Goal: Complete application form

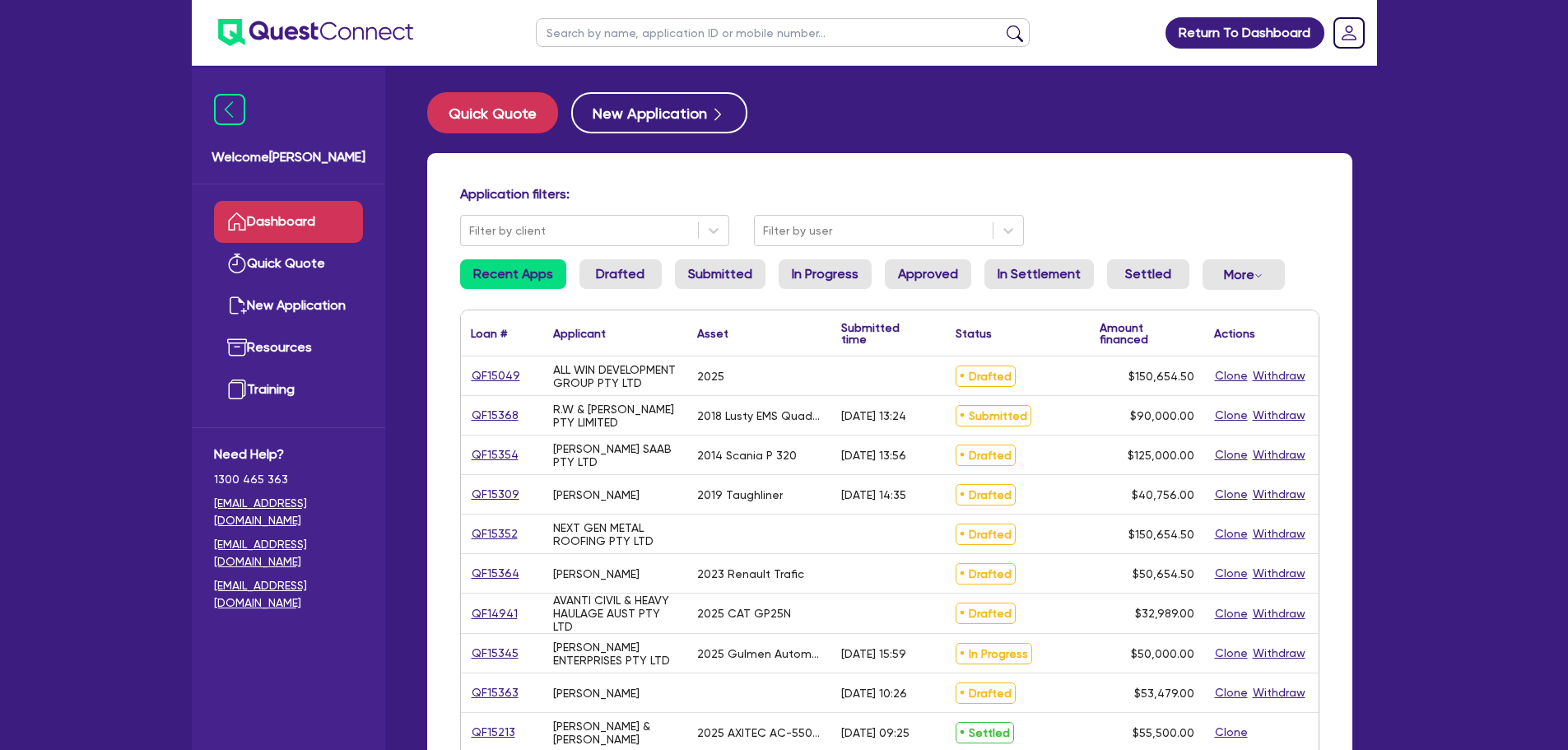
click at [638, 39] on input "text" at bounding box center [783, 33] width 494 height 29
type input "am"
click at [1002, 25] on button "submit" at bounding box center [1015, 37] width 26 height 23
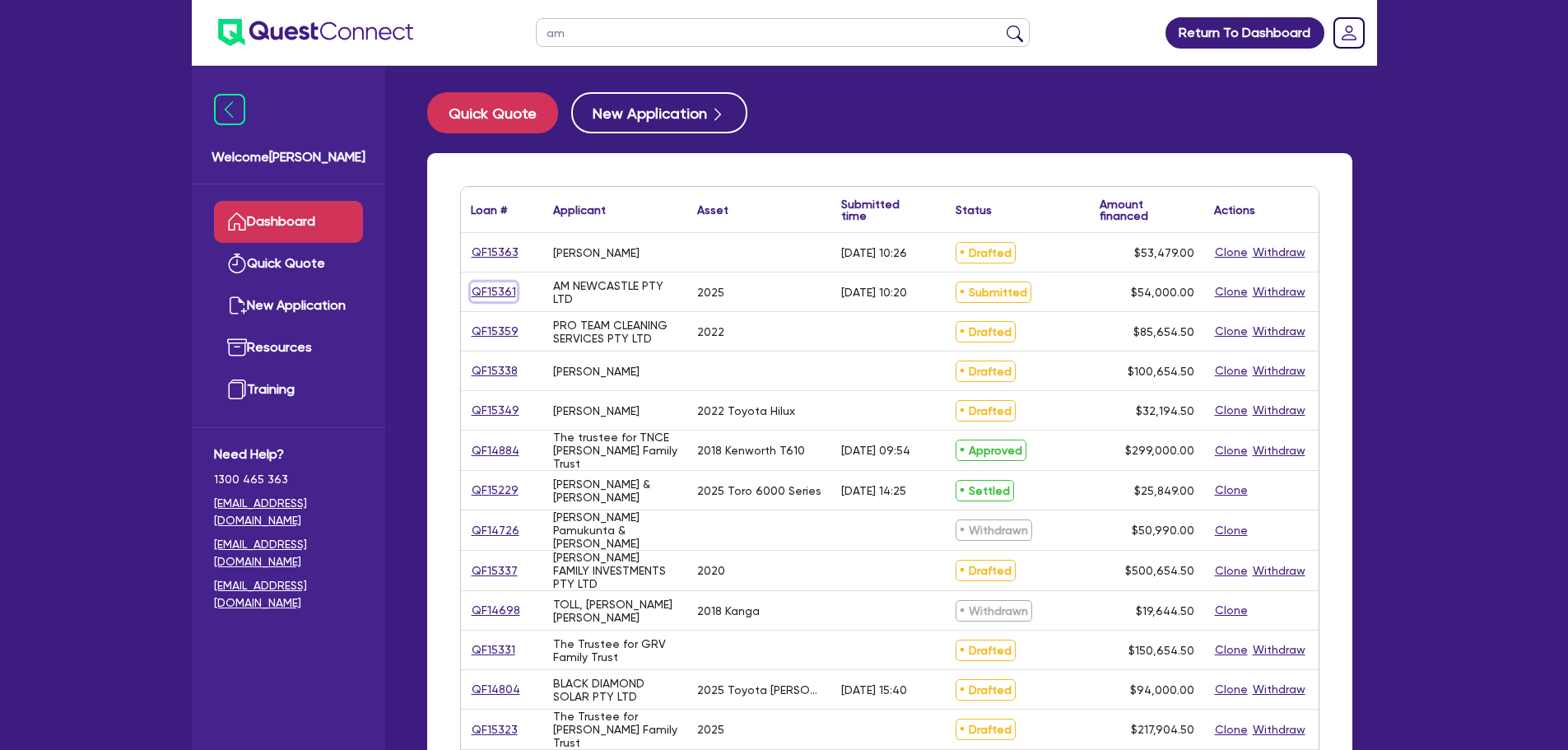
click at [511, 293] on link "QF15361" at bounding box center [494, 292] width 46 height 19
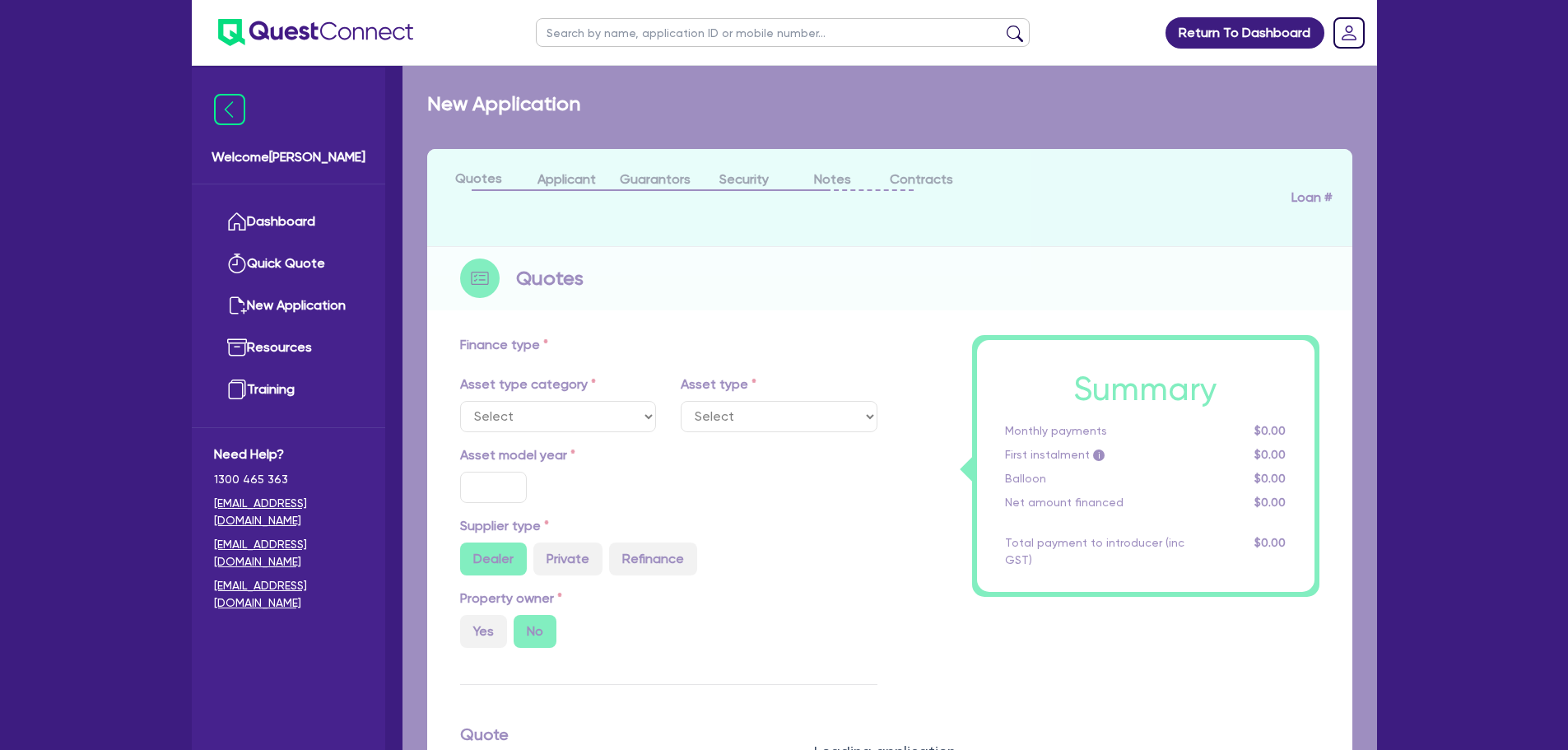
select select "CARS_AND_LIGHT_TRUCKS"
type input "2025"
radio input "true"
type input "54,000"
type input "3"
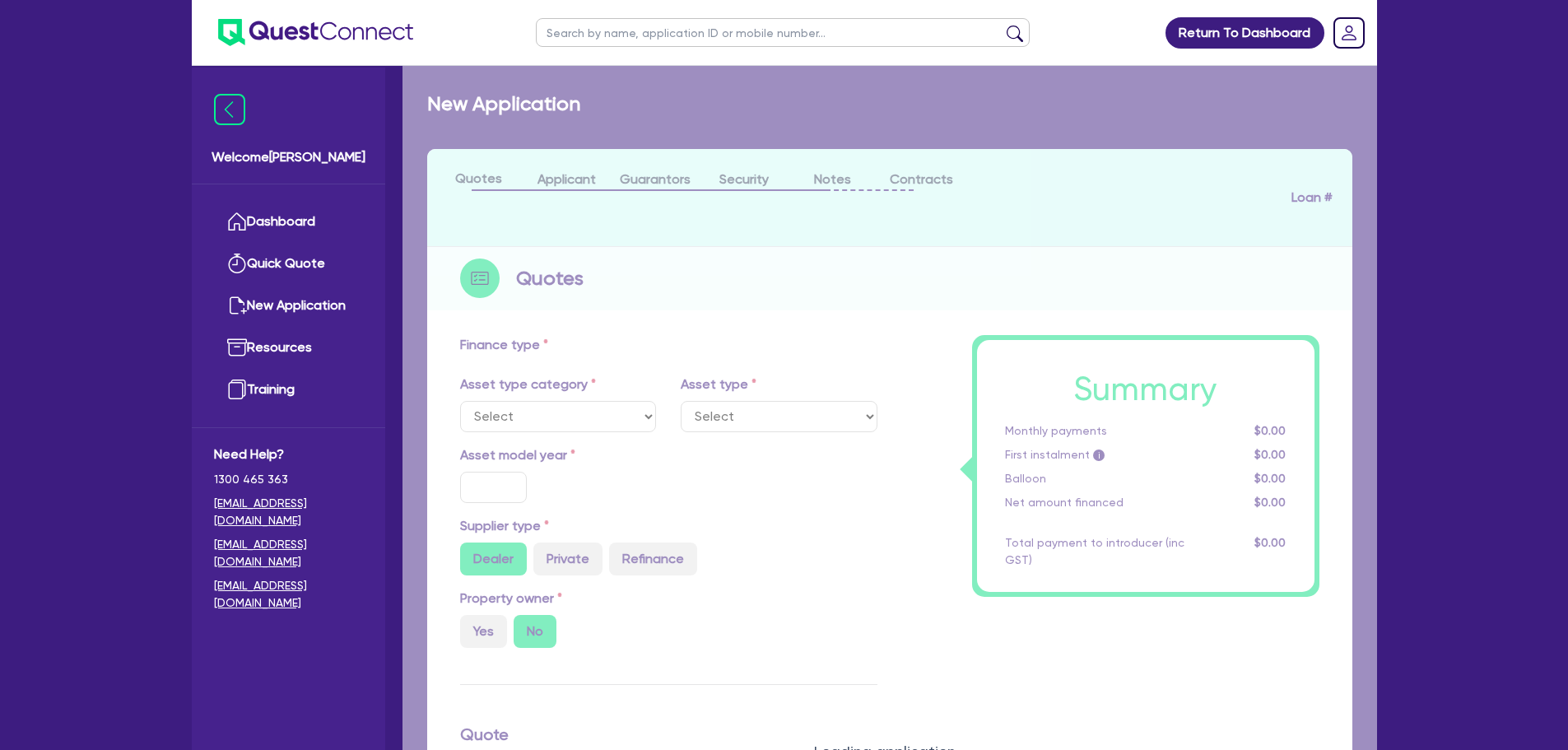
type input "1,620"
type input "6.5"
type input "318.18"
select select "PASSENGER_VEHICLES"
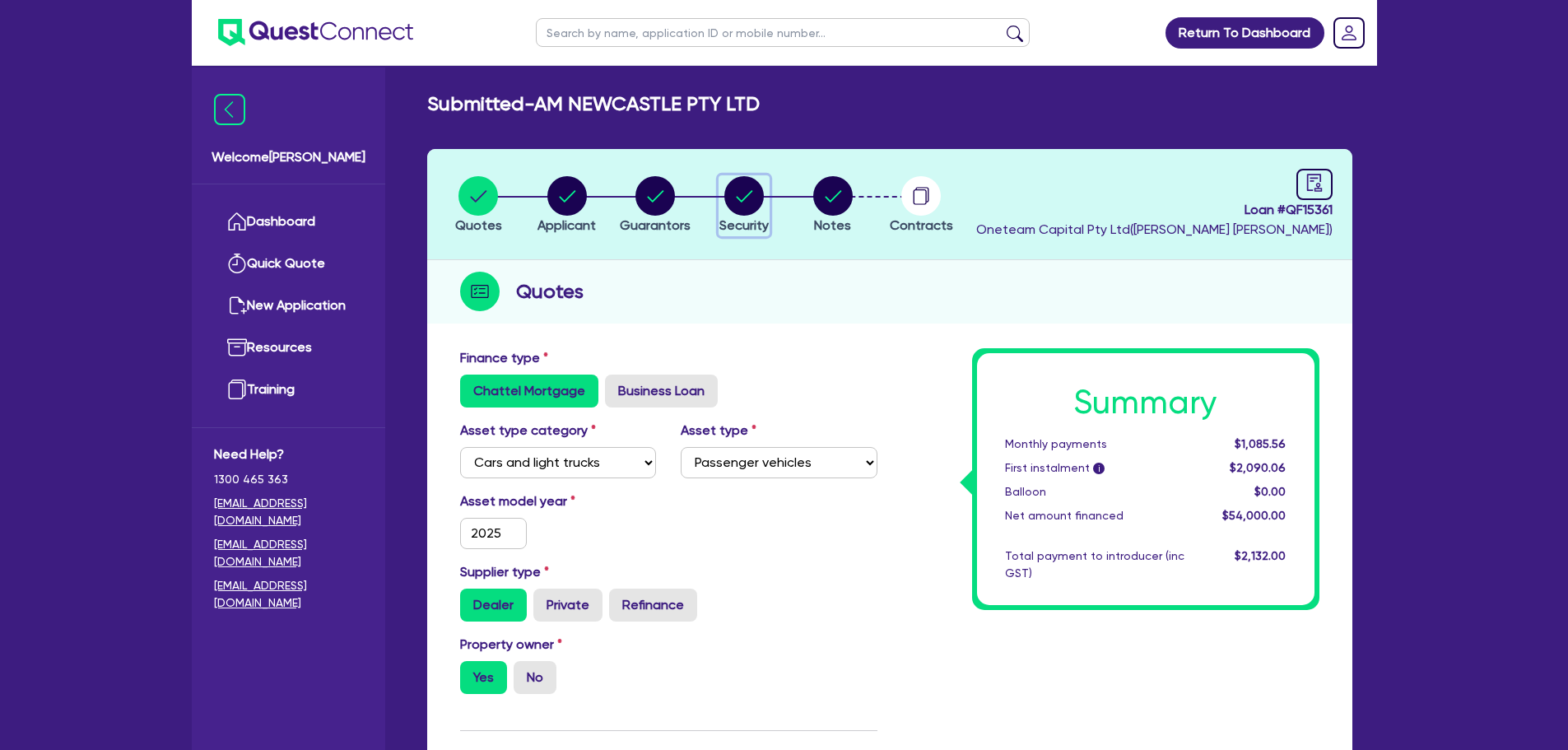
click at [756, 183] on circle "button" at bounding box center [744, 195] width 40 height 40
select select "CARS_AND_LIGHT_TRUCKS"
select select "PASSENGER_VEHICLES"
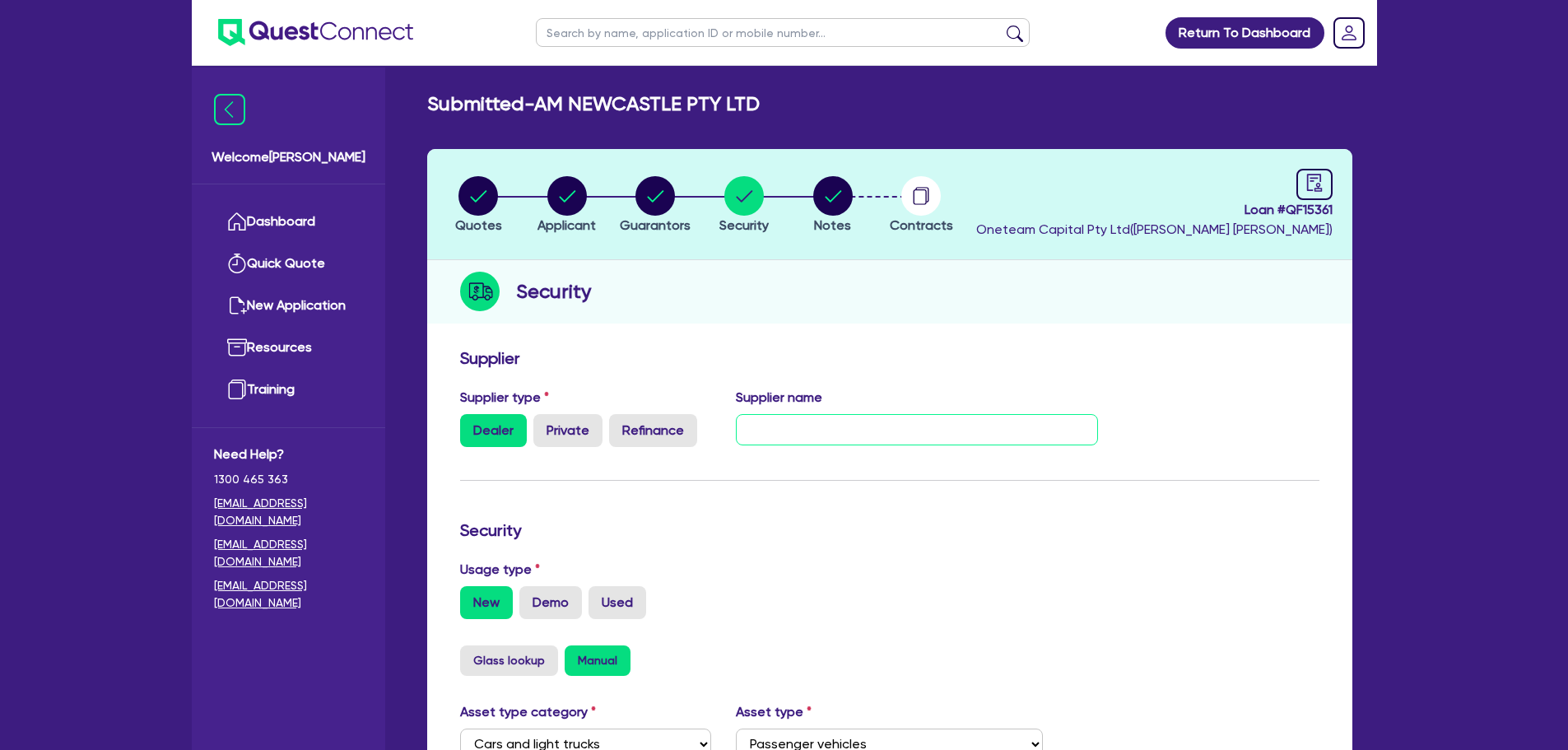
click at [871, 421] on input "text" at bounding box center [917, 430] width 363 height 31
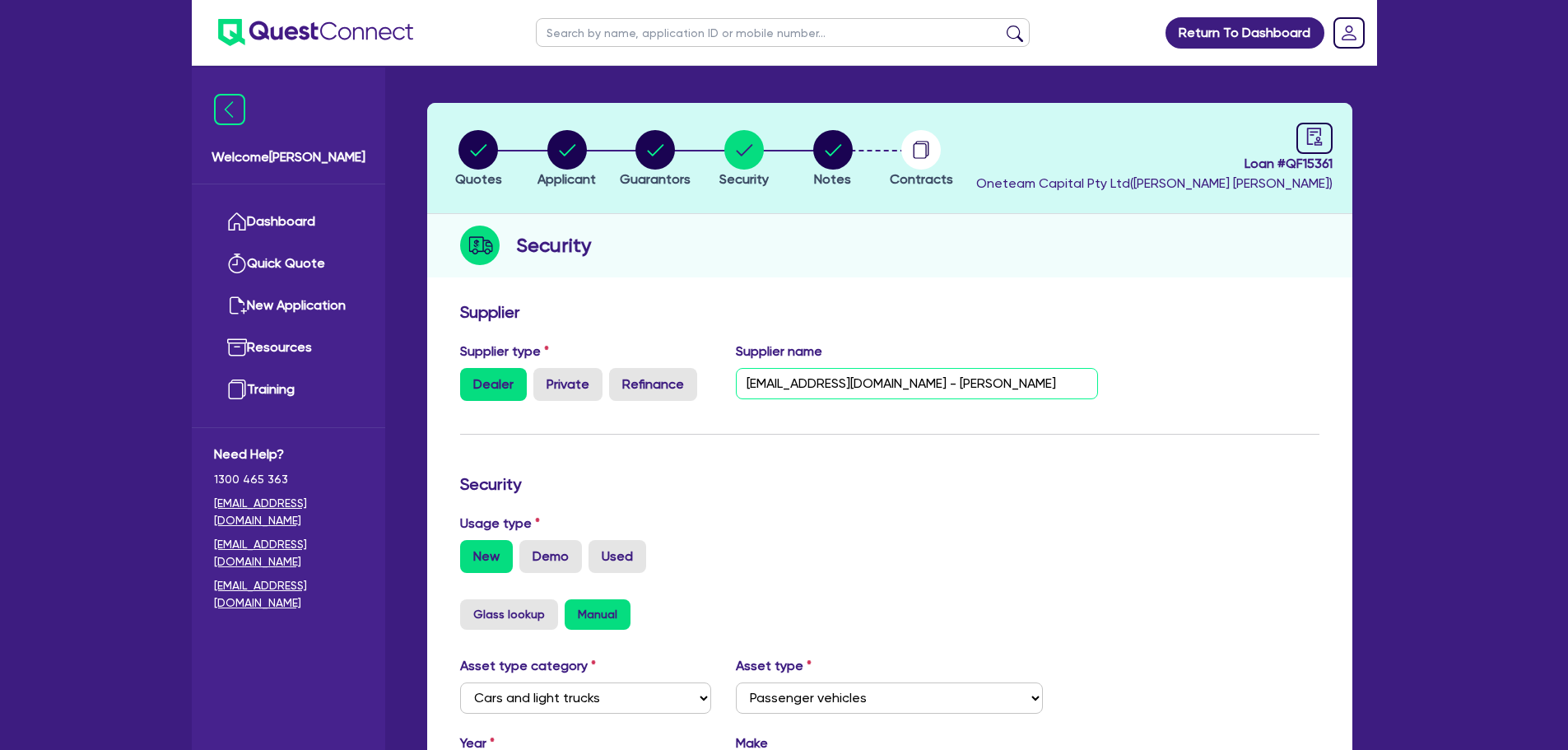
scroll to position [495, 0]
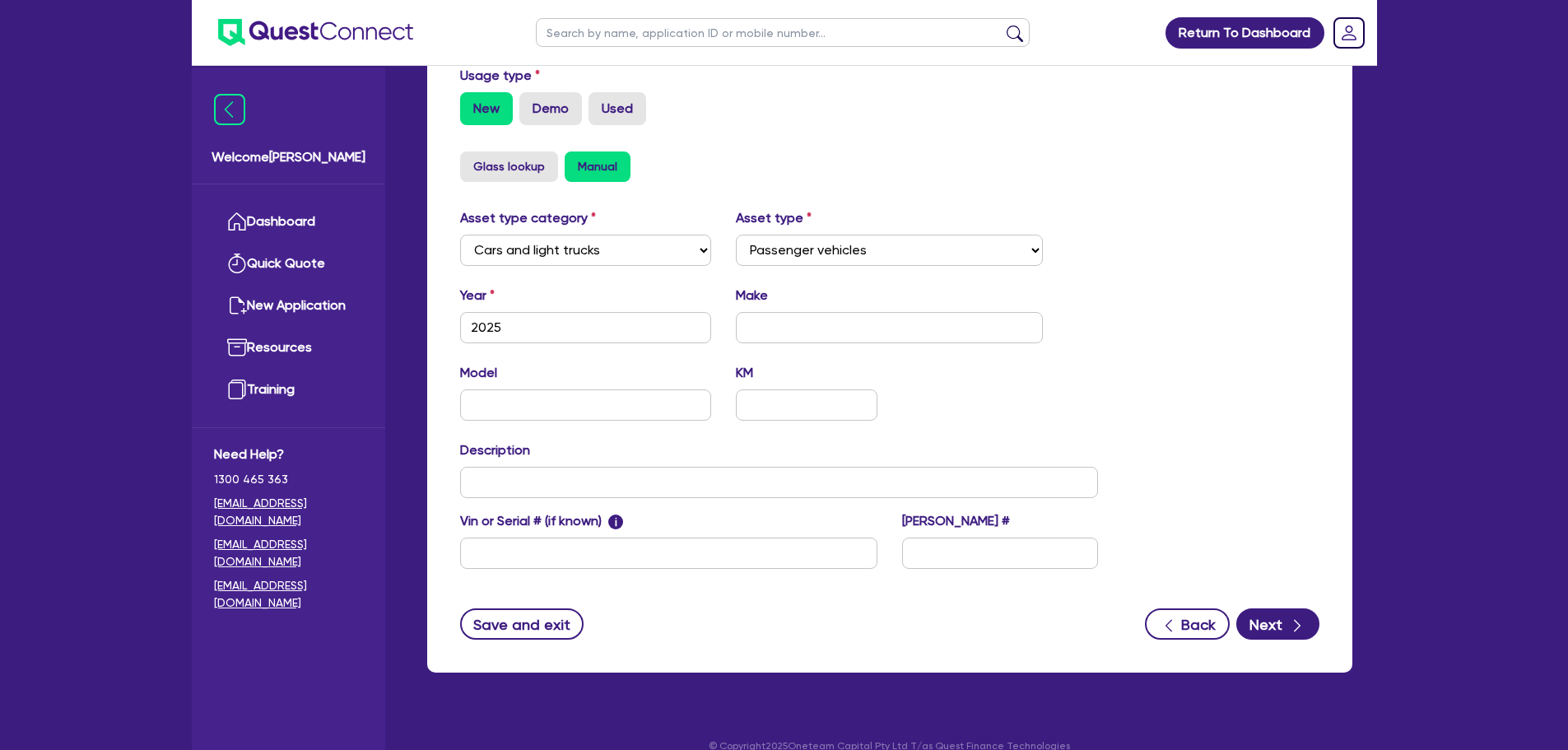
type input "[EMAIL_ADDRESS][DOMAIN_NAME] - [PERSON_NAME]"
click at [1253, 603] on form "Supplier Supplier type Dealer Private Refinance Supplier name ewen@hornsbytoyot…" at bounding box center [890, 247] width 860 height 786
click at [1268, 622] on button "Next" at bounding box center [1278, 624] width 83 height 31
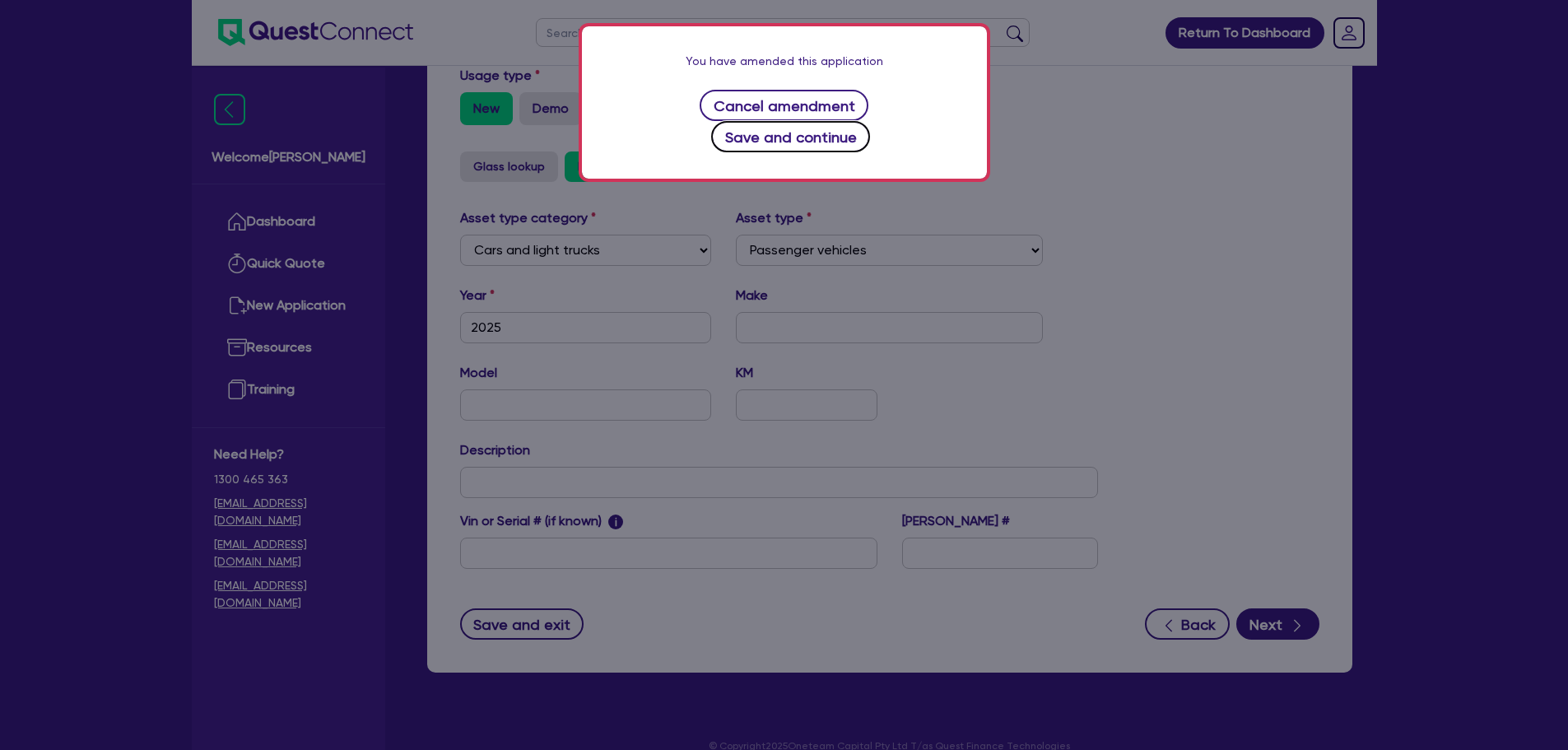
click at [871, 121] on button "Save and continue" at bounding box center [790, 136] width 159 height 31
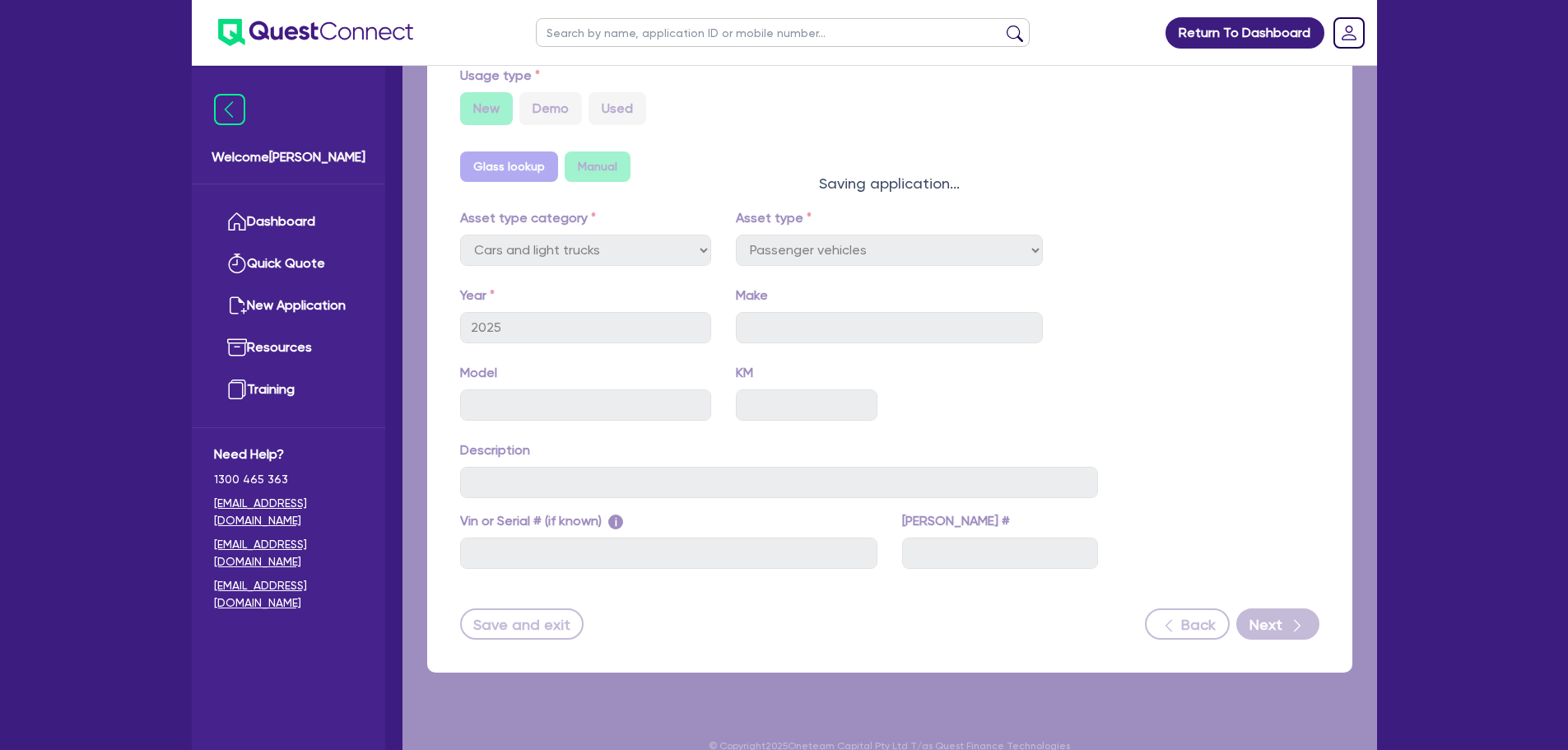
select select "Other"
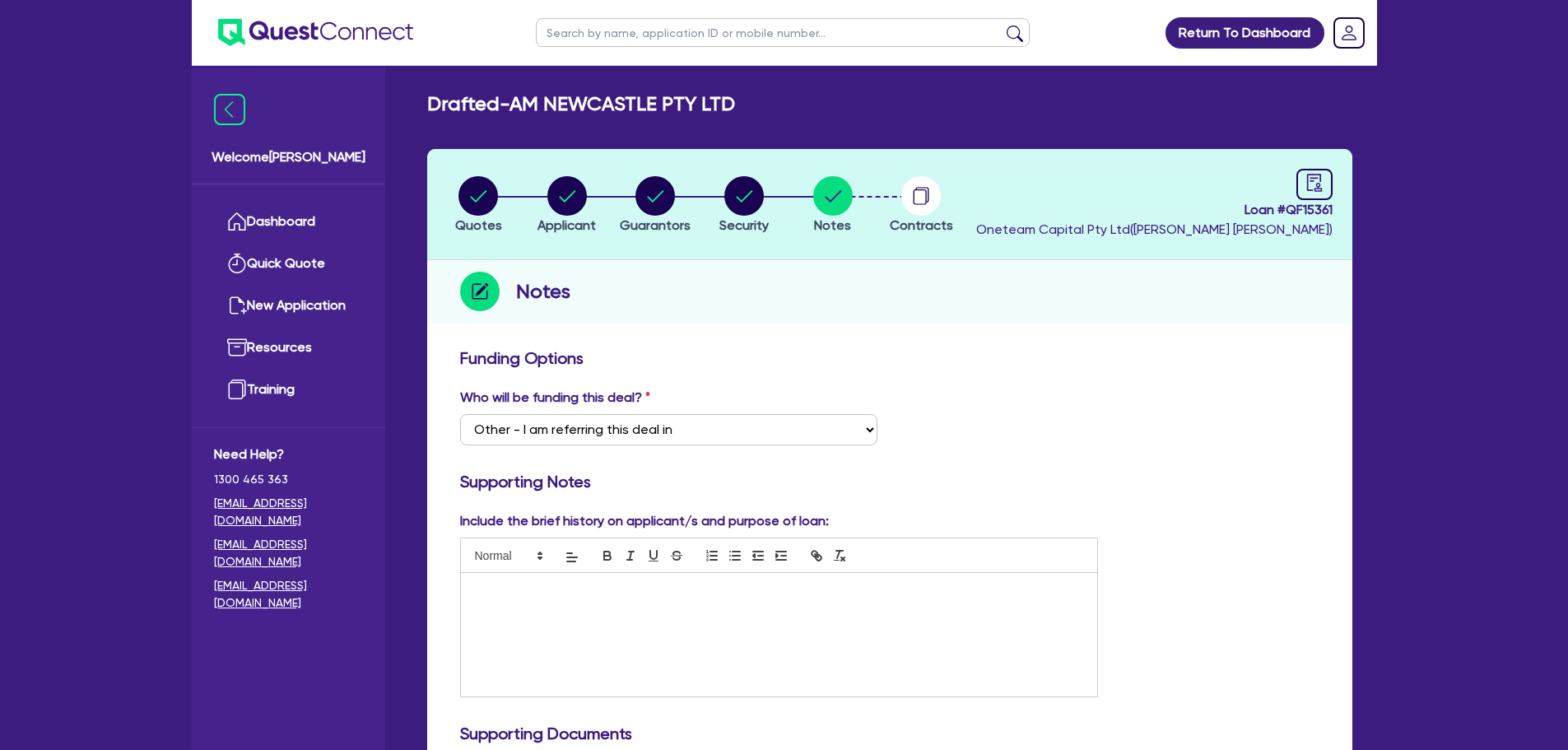
click at [637, 29] on input "text" at bounding box center [783, 33] width 494 height 29
type input "am"
click button "submit" at bounding box center [1015, 37] width 26 height 23
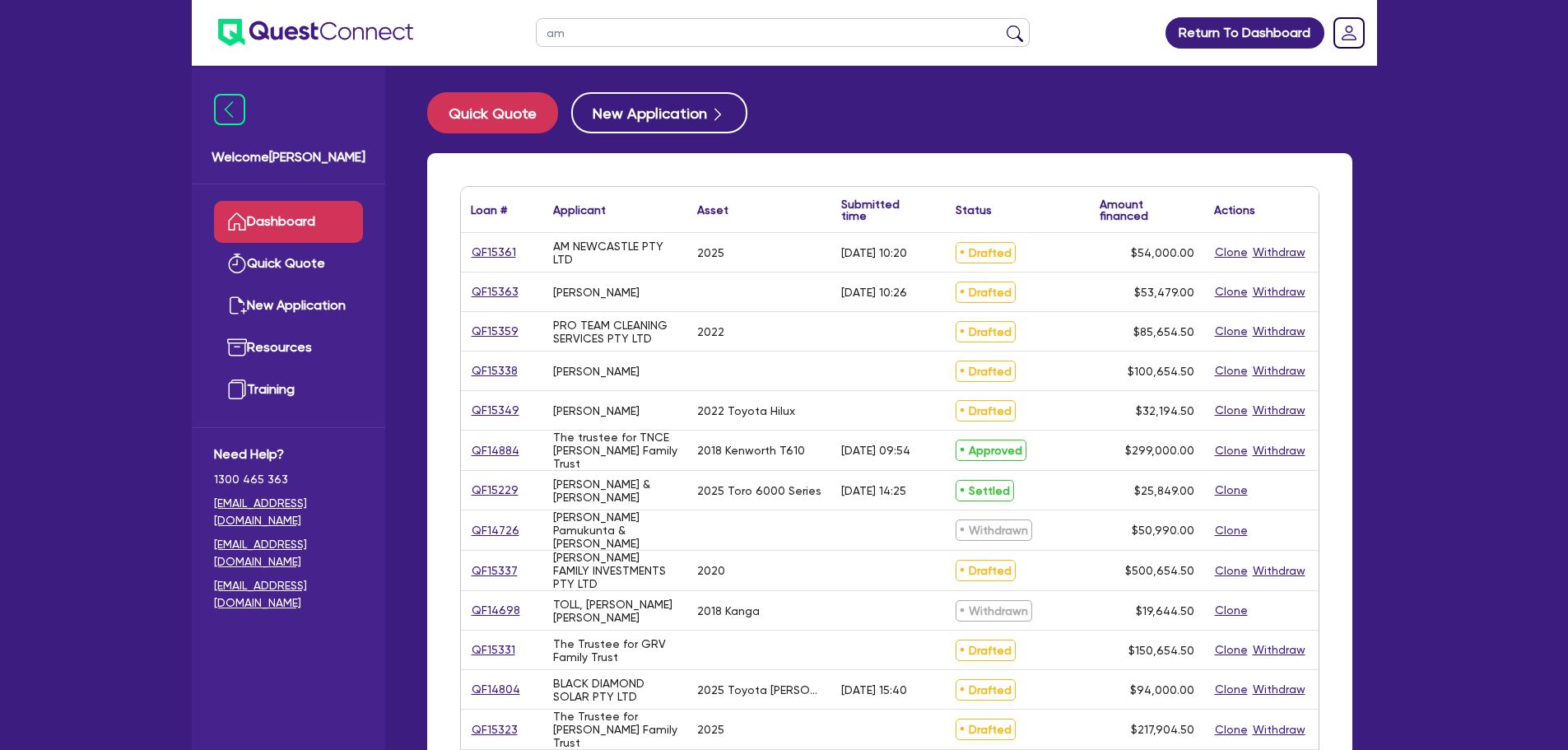
click at [721, 42] on input "am" at bounding box center [783, 33] width 494 height 29
type input "am newca"
click at [1002, 25] on button "submit" at bounding box center [1015, 37] width 26 height 23
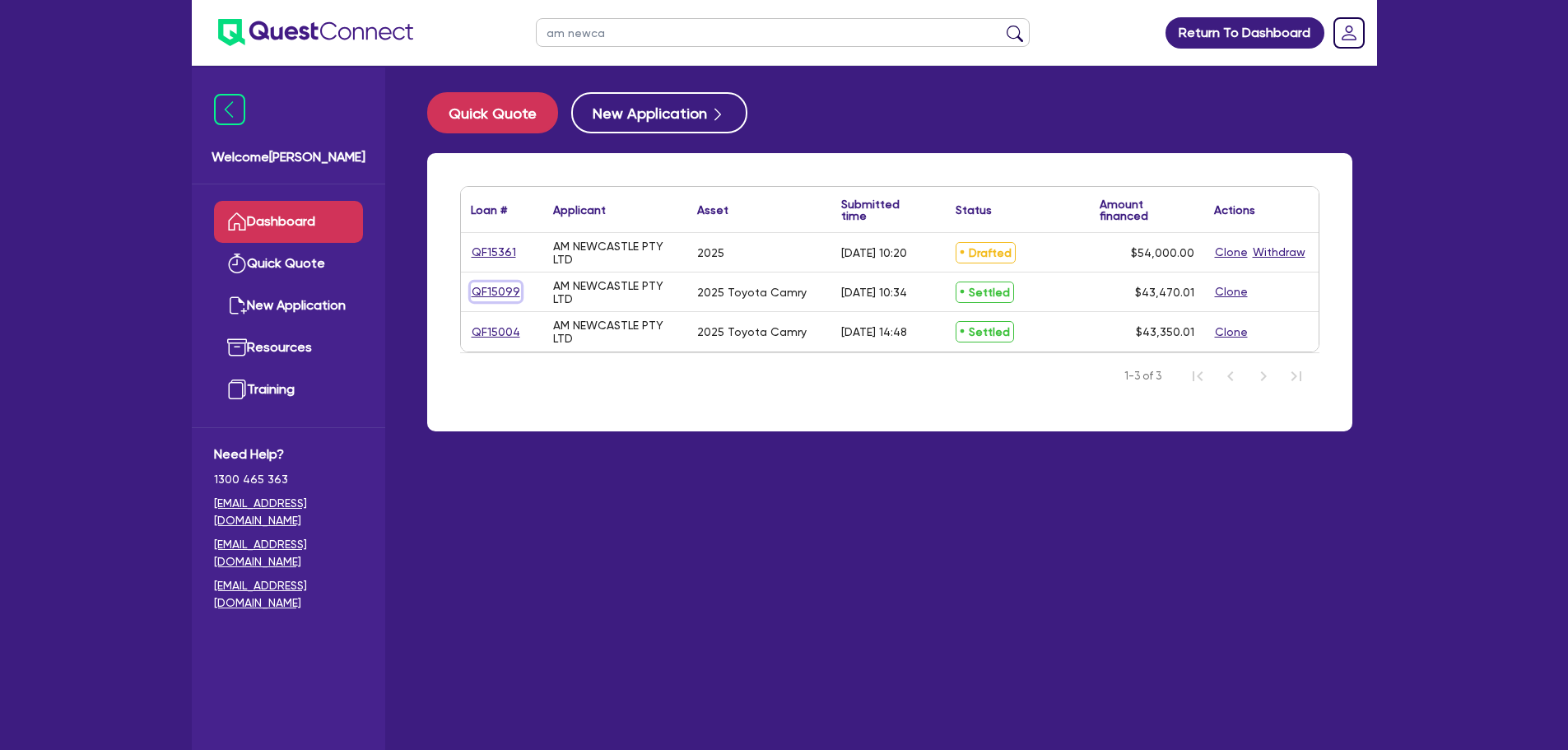
click at [491, 286] on link "QF15099" at bounding box center [496, 292] width 50 height 19
select select "CARS_AND_LIGHT_TRUCKS"
select select "PASSENGER_VEHICLES"
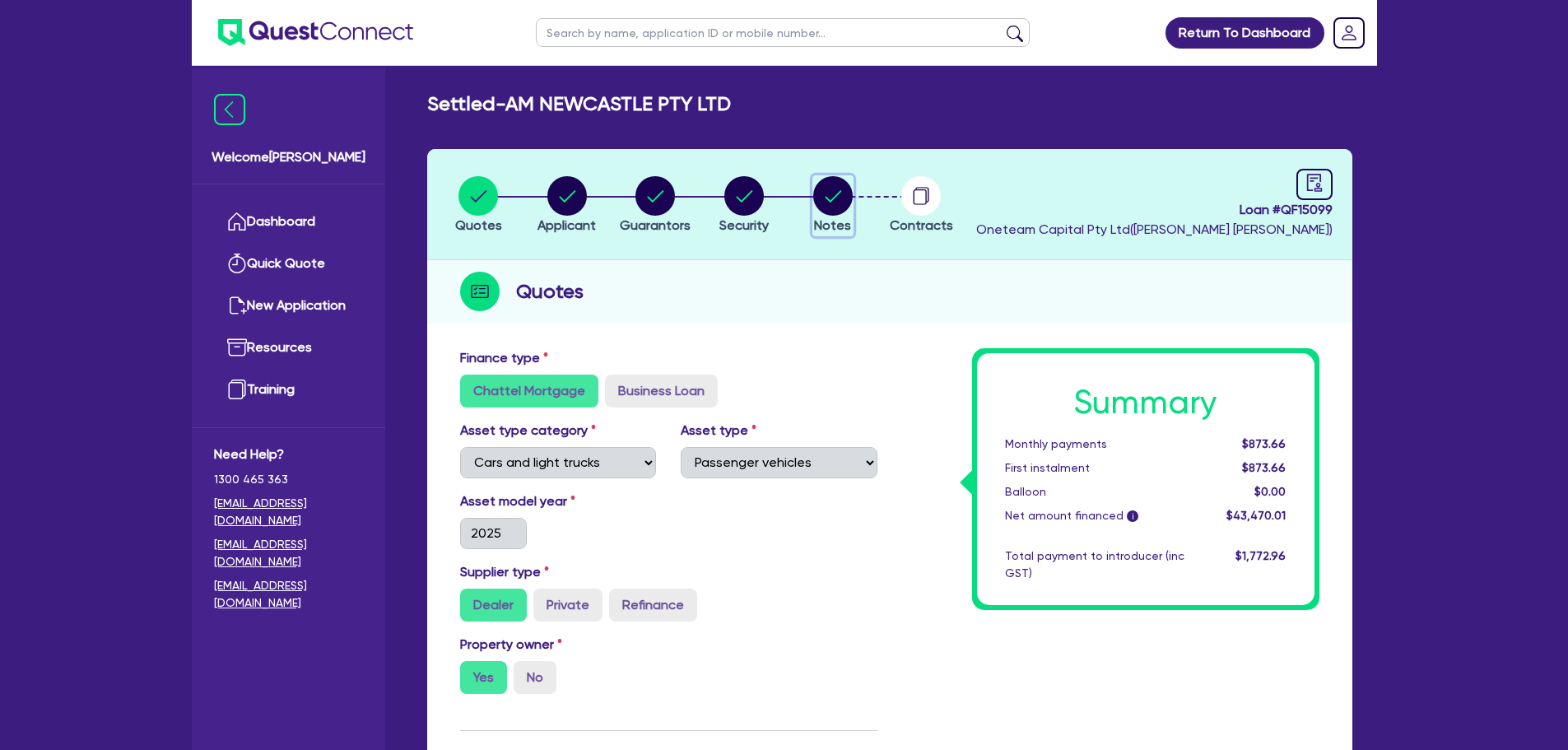
click at [838, 201] on circle "button" at bounding box center [833, 195] width 40 height 40
select select "Other"
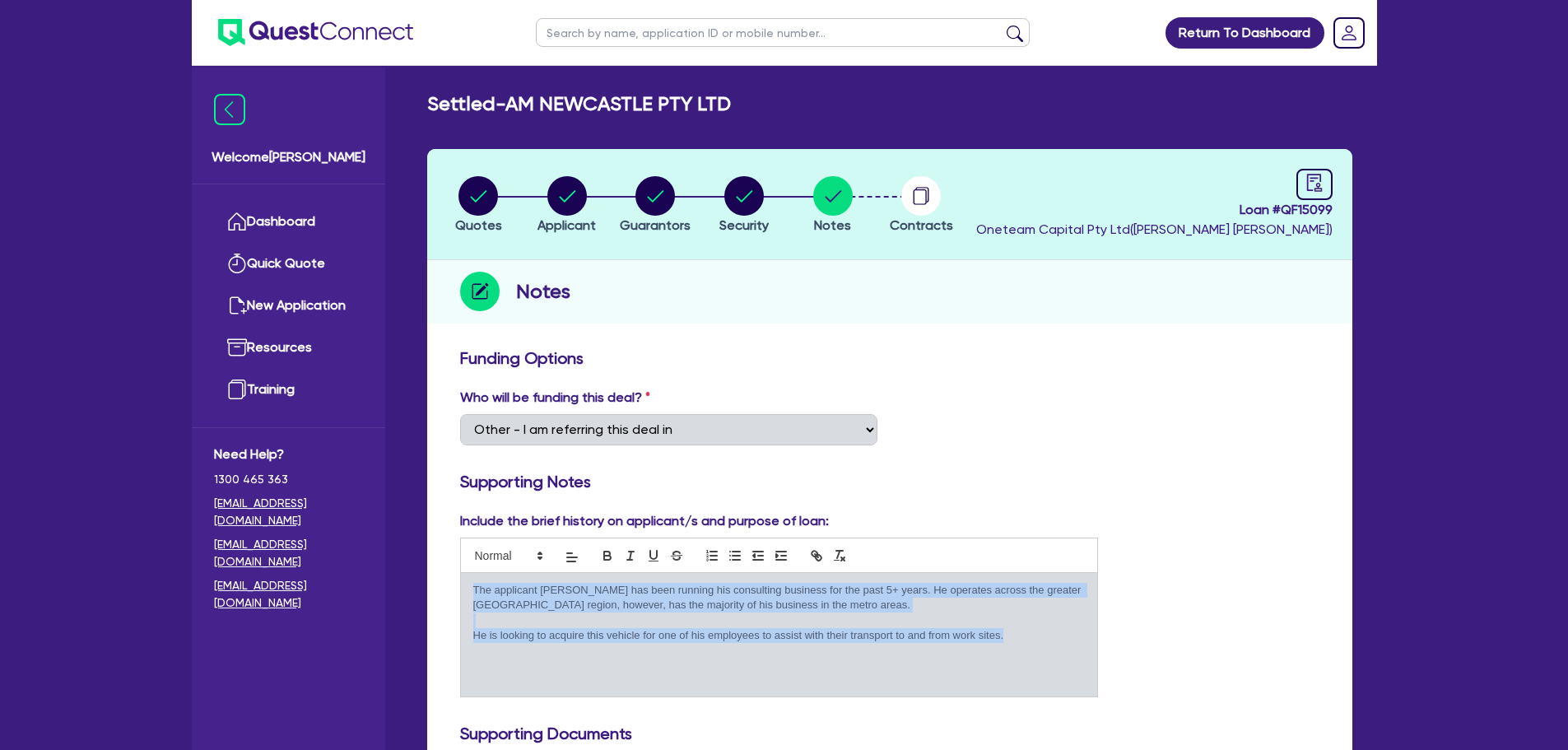
drag, startPoint x: 1022, startPoint y: 643, endPoint x: 457, endPoint y: 572, distance: 569.4
click at [459, 573] on div "Include the brief history on applicant/s and purpose of loan: The applicant Aki…" at bounding box center [780, 605] width 664 height 186
copy div "The applicant Akif has been running his consulting business for the past 5+ yea…"
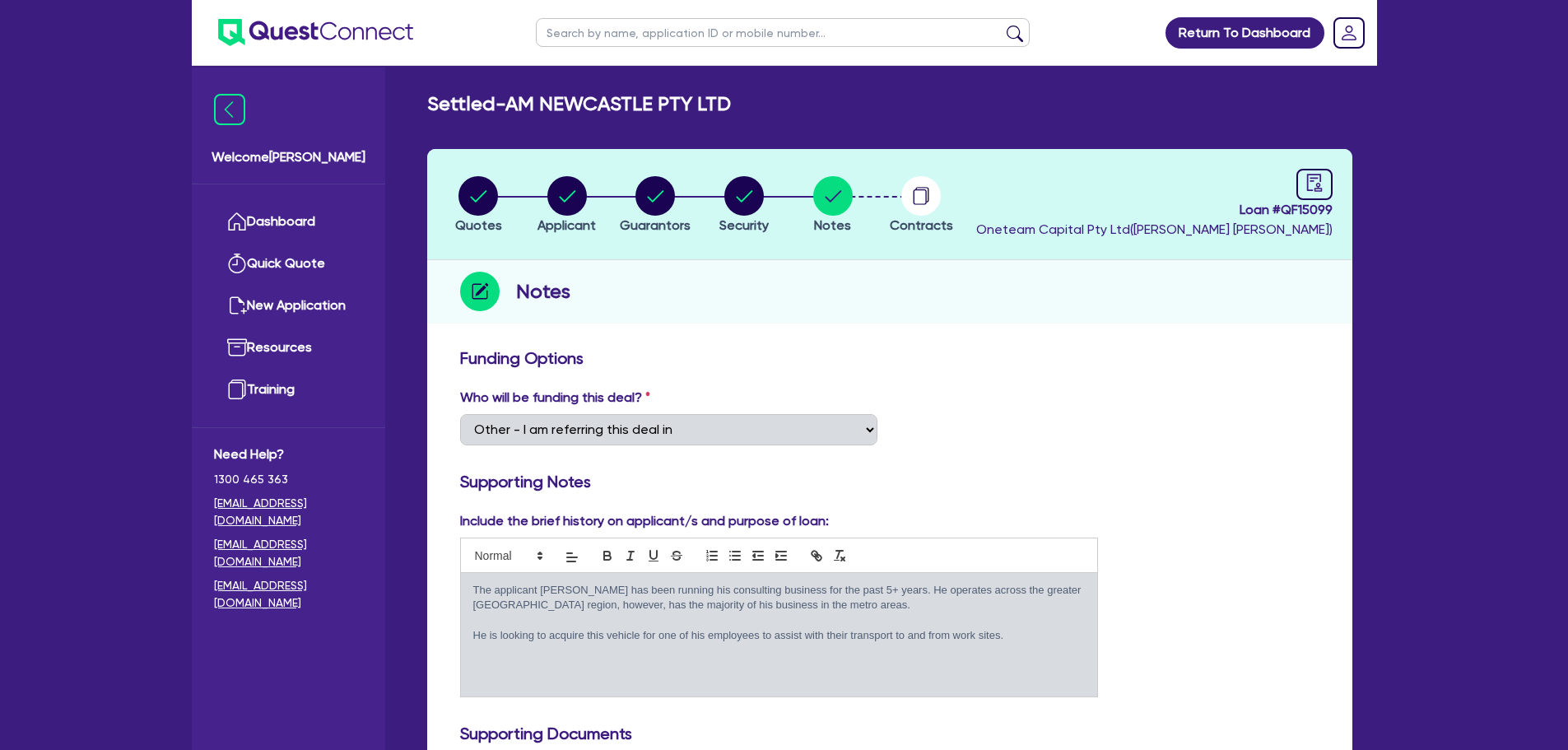
click at [1046, 300] on div "Notes" at bounding box center [890, 292] width 926 height 64
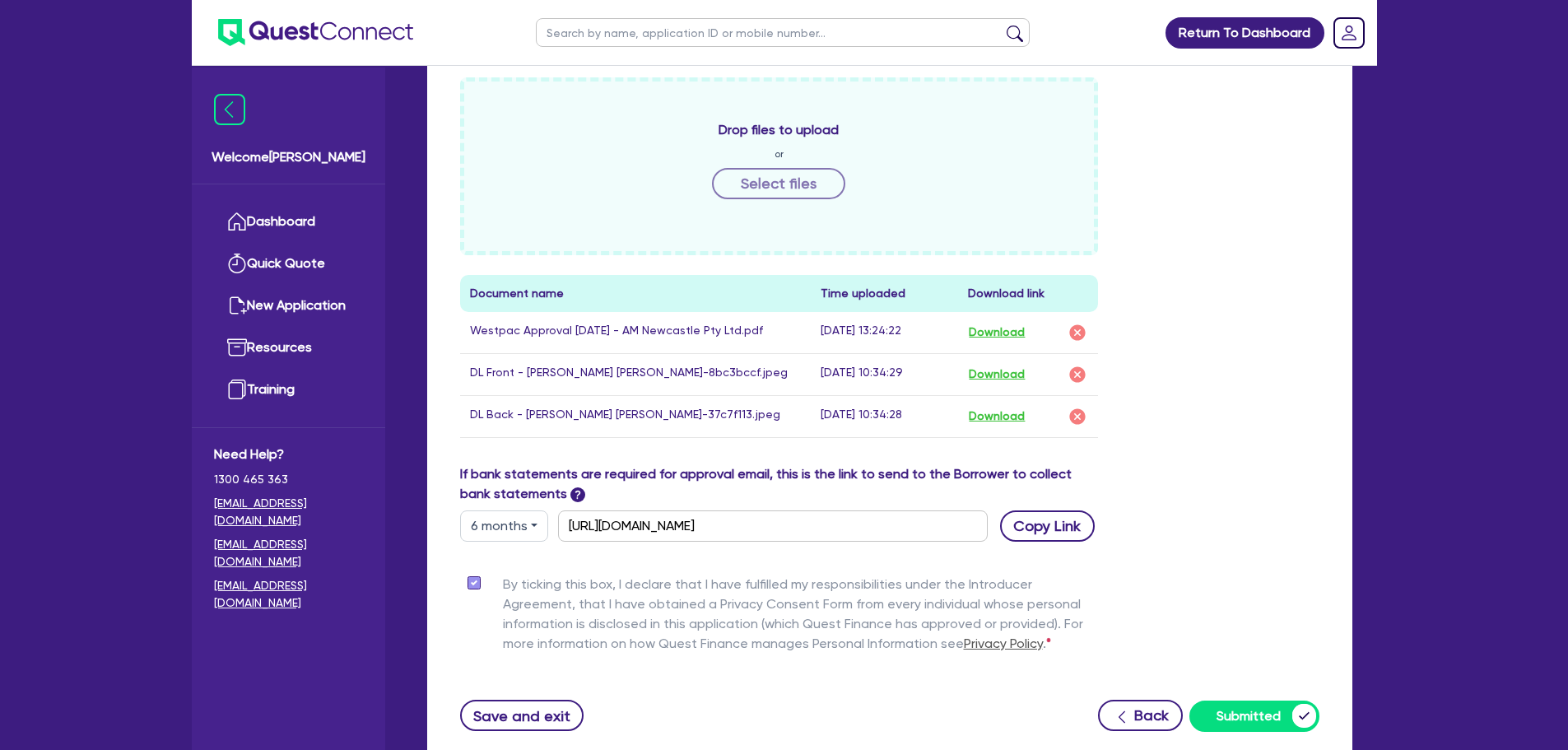
scroll to position [741, 0]
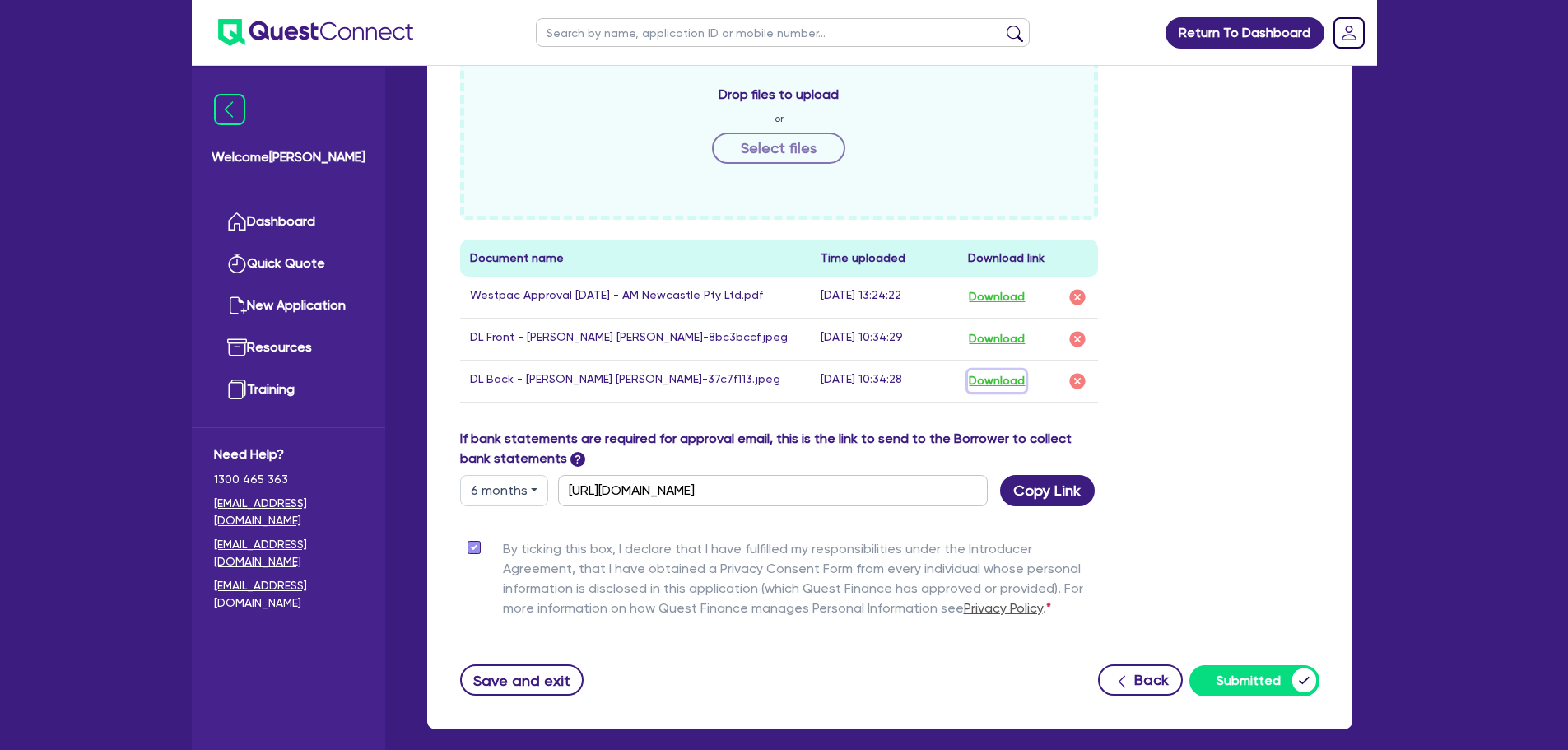
click at [1000, 373] on button "Download" at bounding box center [997, 381] width 58 height 21
click at [1001, 344] on button "Download" at bounding box center [997, 340] width 58 height 21
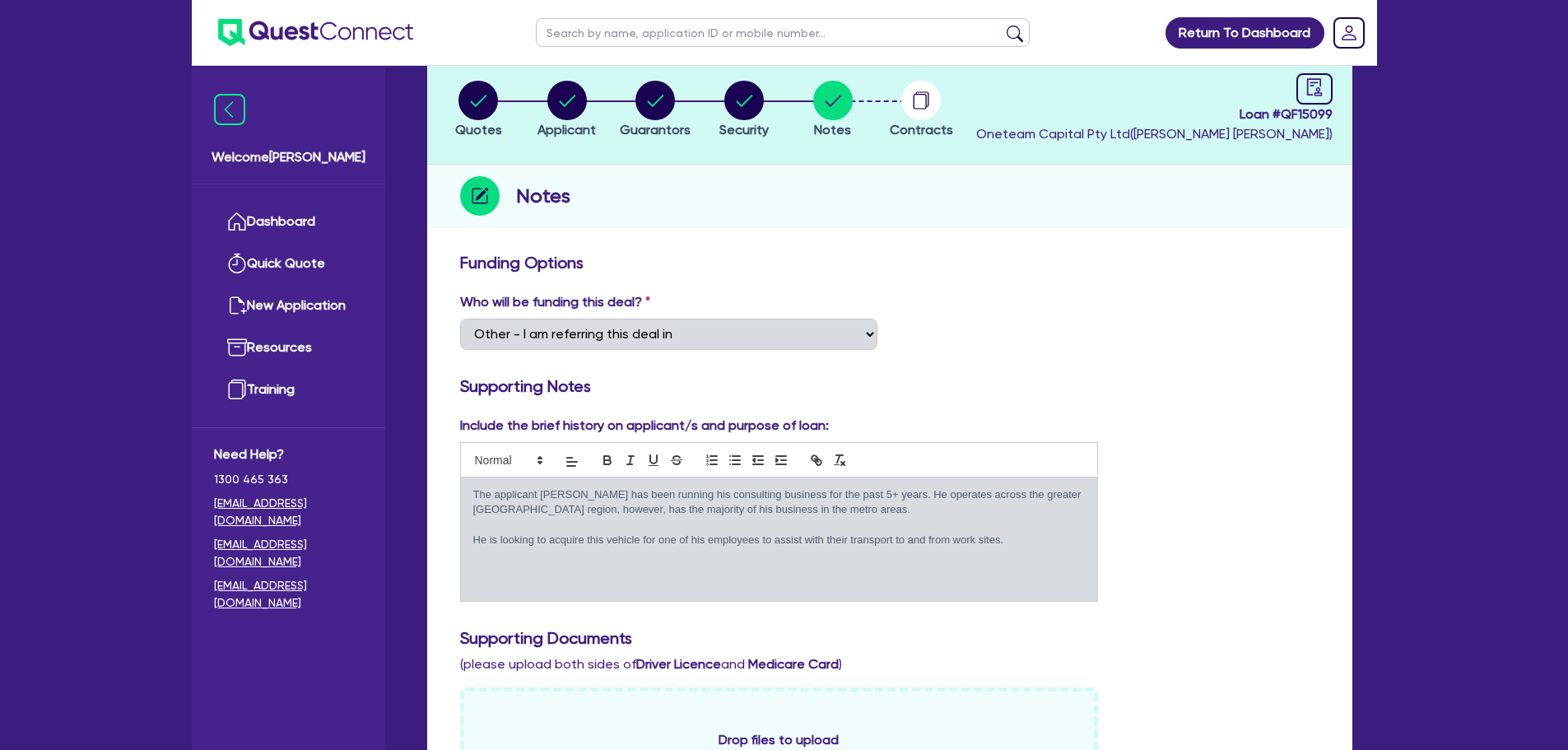
scroll to position [0, 0]
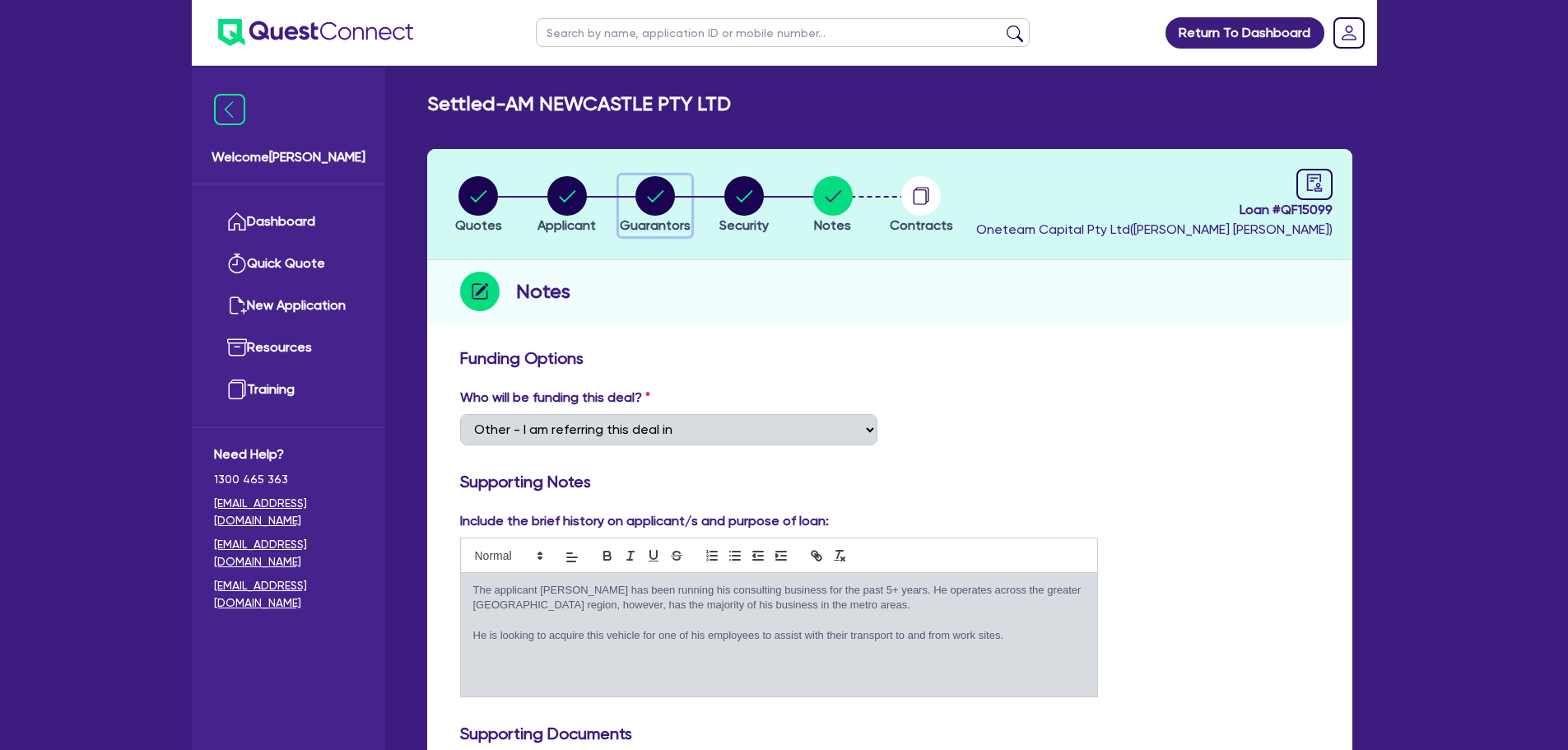
click at [646, 188] on circle "button" at bounding box center [655, 195] width 40 height 40
select select "MR"
select select "NSW"
select select "SINGLE"
select select "PROPERTY"
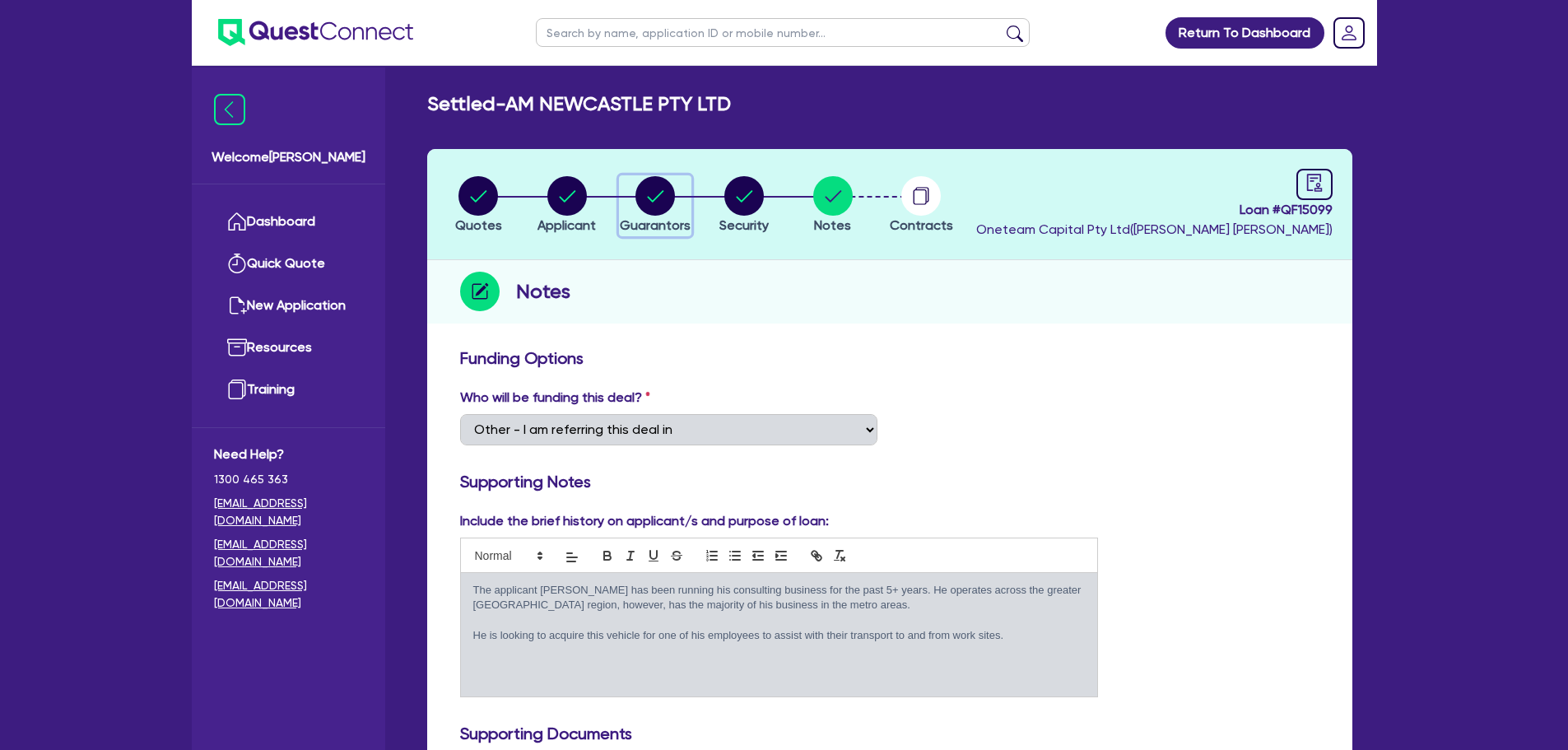
select select "PROPERTY"
select select "VEHICLE"
select select "CASH"
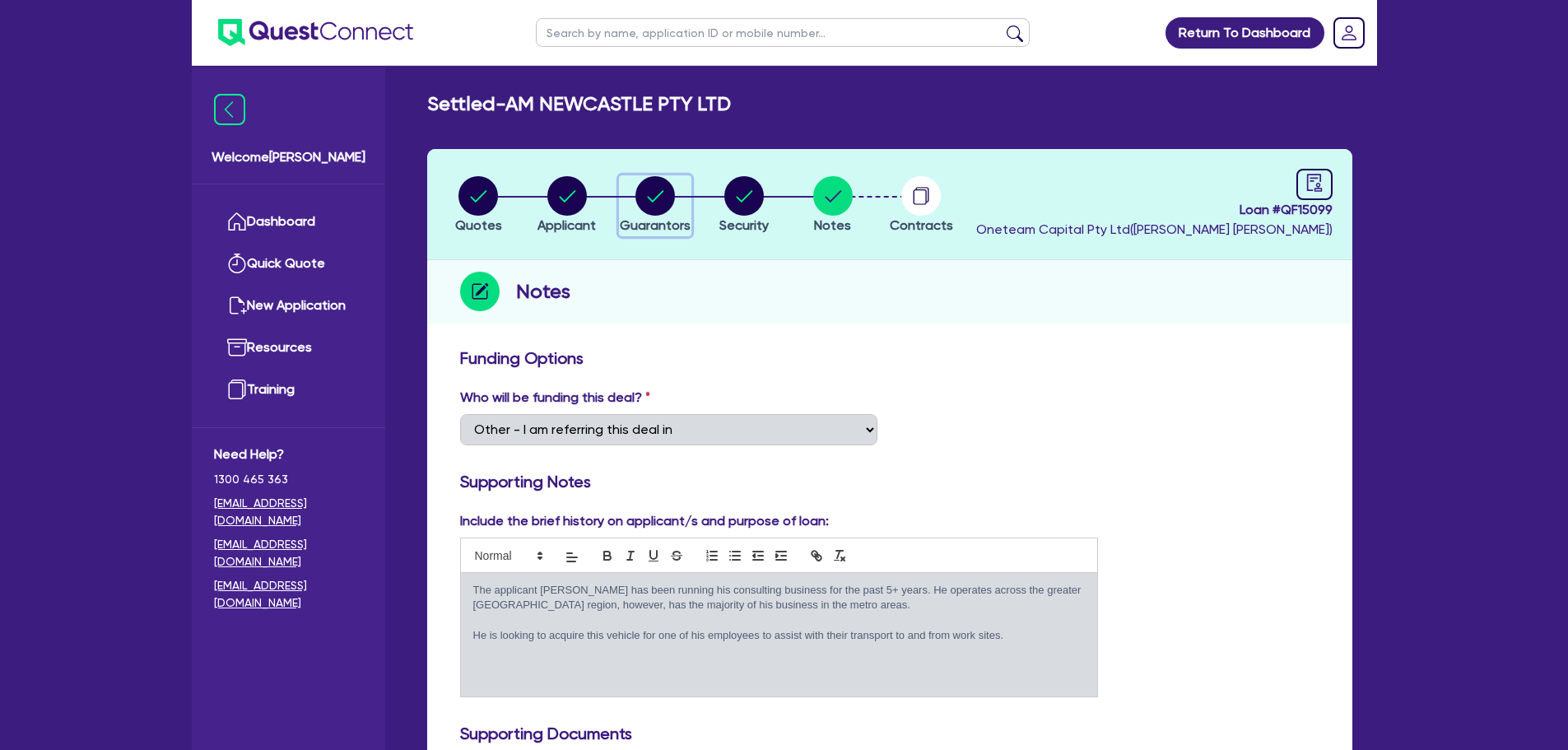
select select "HOUSEHOLD_PERSONAL"
select select "MORTGAGE"
select select "VEHICLE_LOAN"
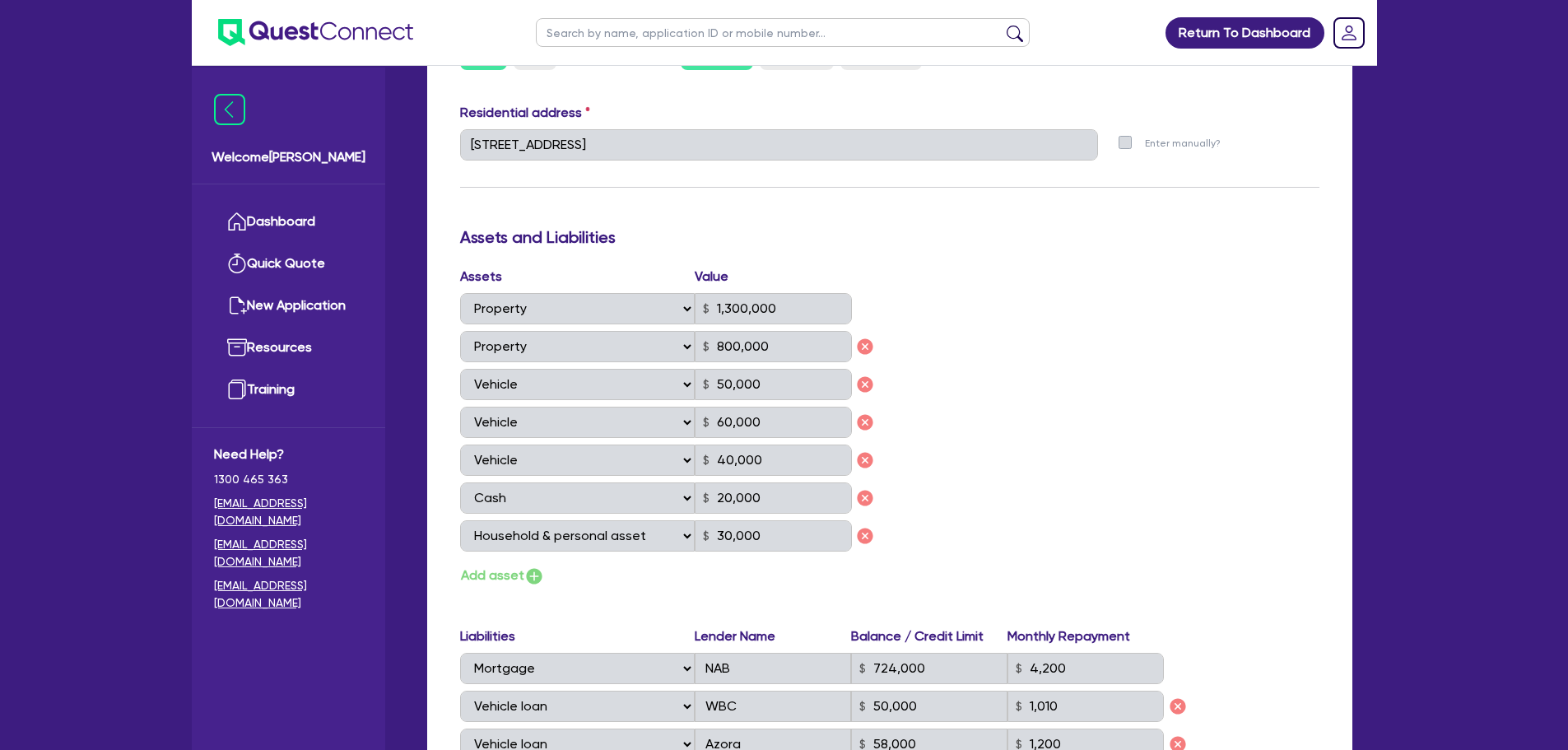
scroll to position [824, 0]
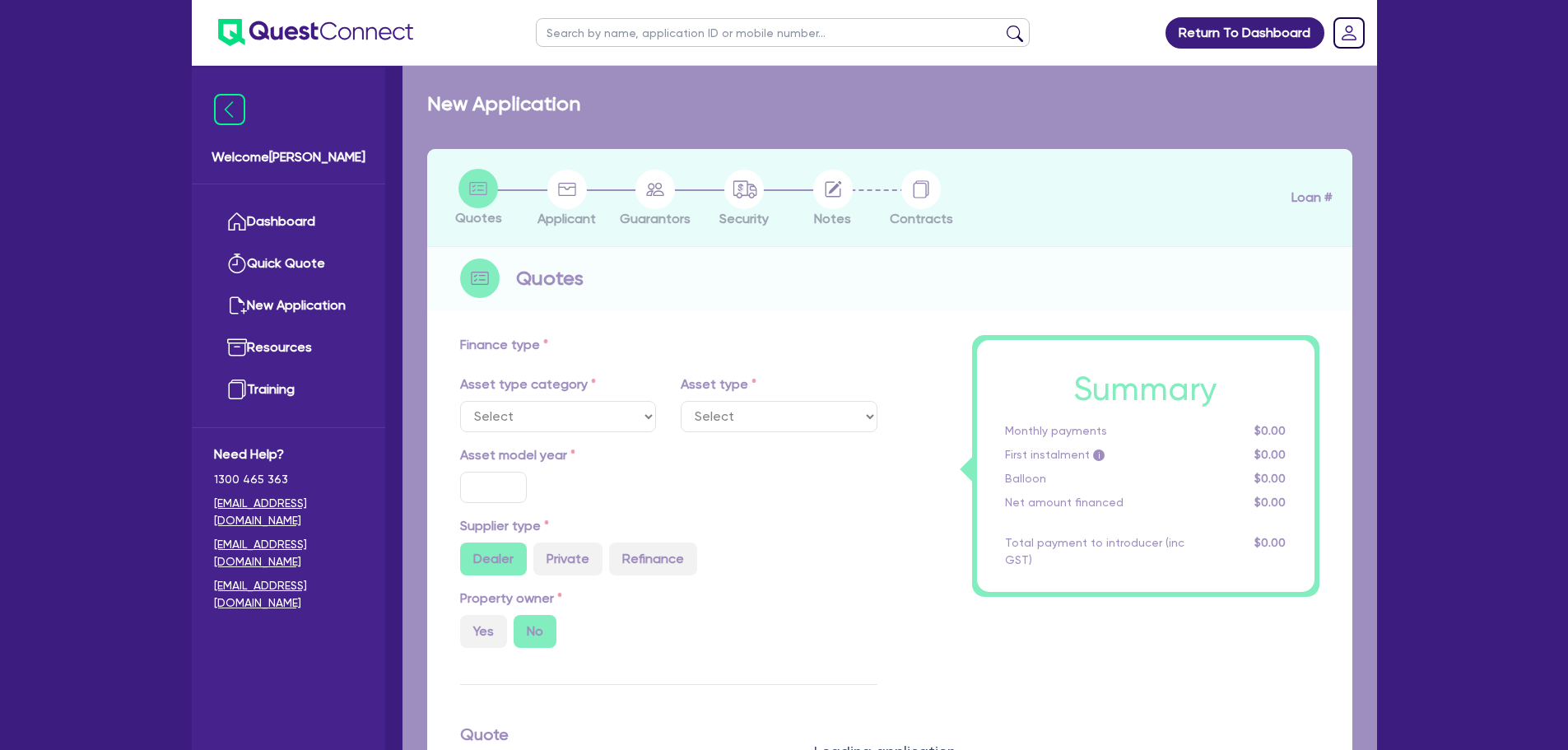
select select "CARS_AND_LIGHT_TRUCKS"
type input "2025"
radio input "true"
type input "54,000"
type input "3"
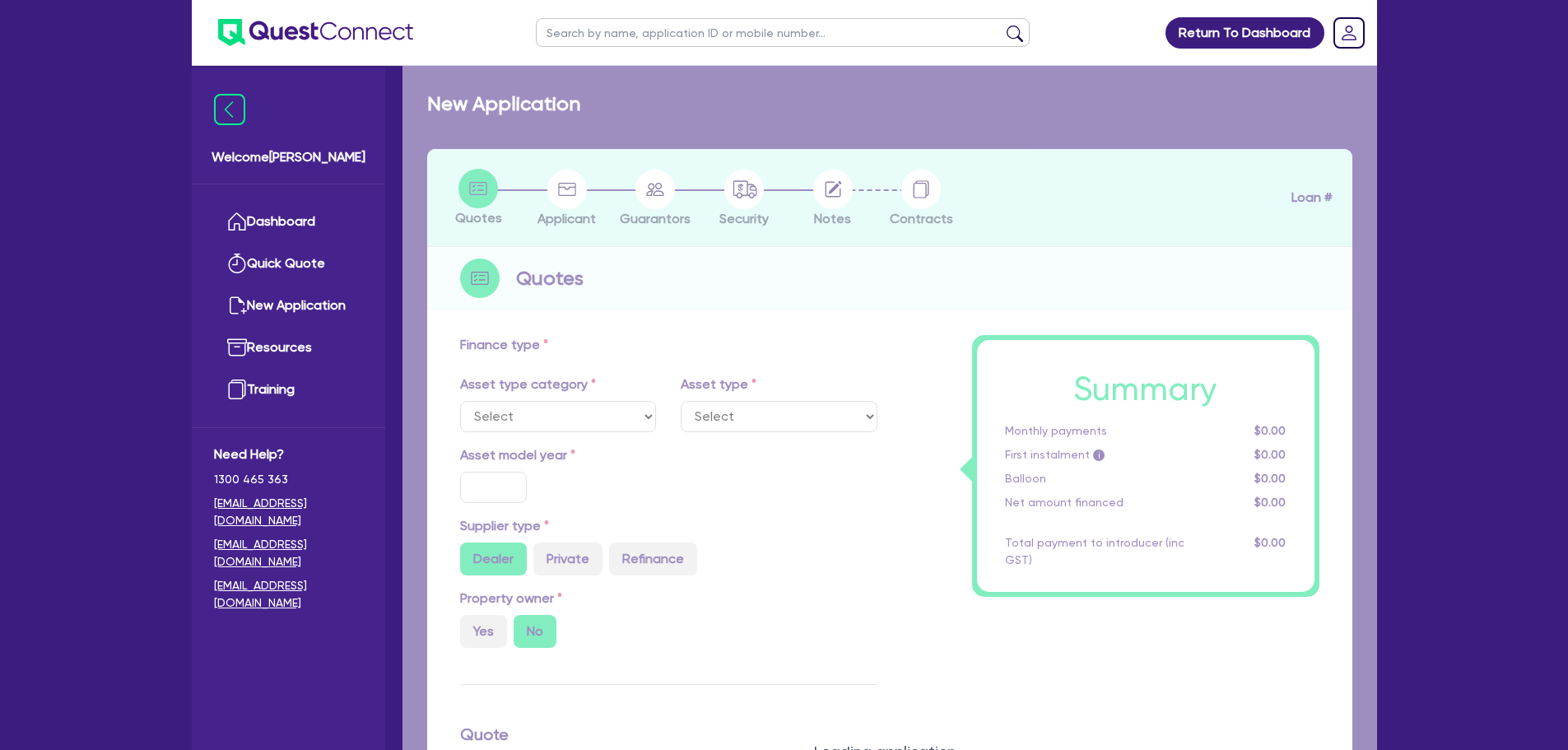
type input "1,620"
type input "6.5"
type input "318.18"
select select "PASSENGER_VEHICLES"
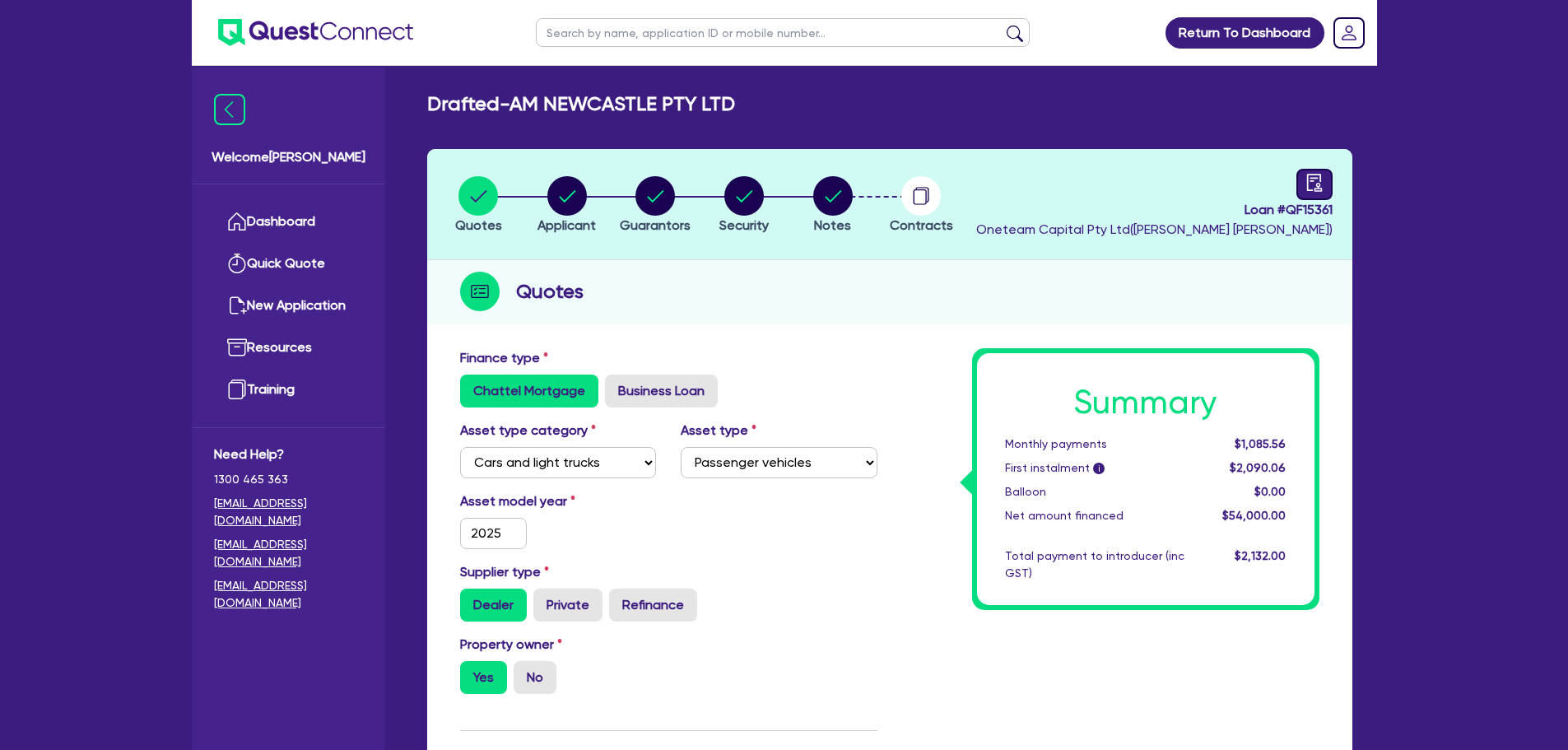
click at [1317, 185] on icon "audit" at bounding box center [1315, 183] width 18 height 18
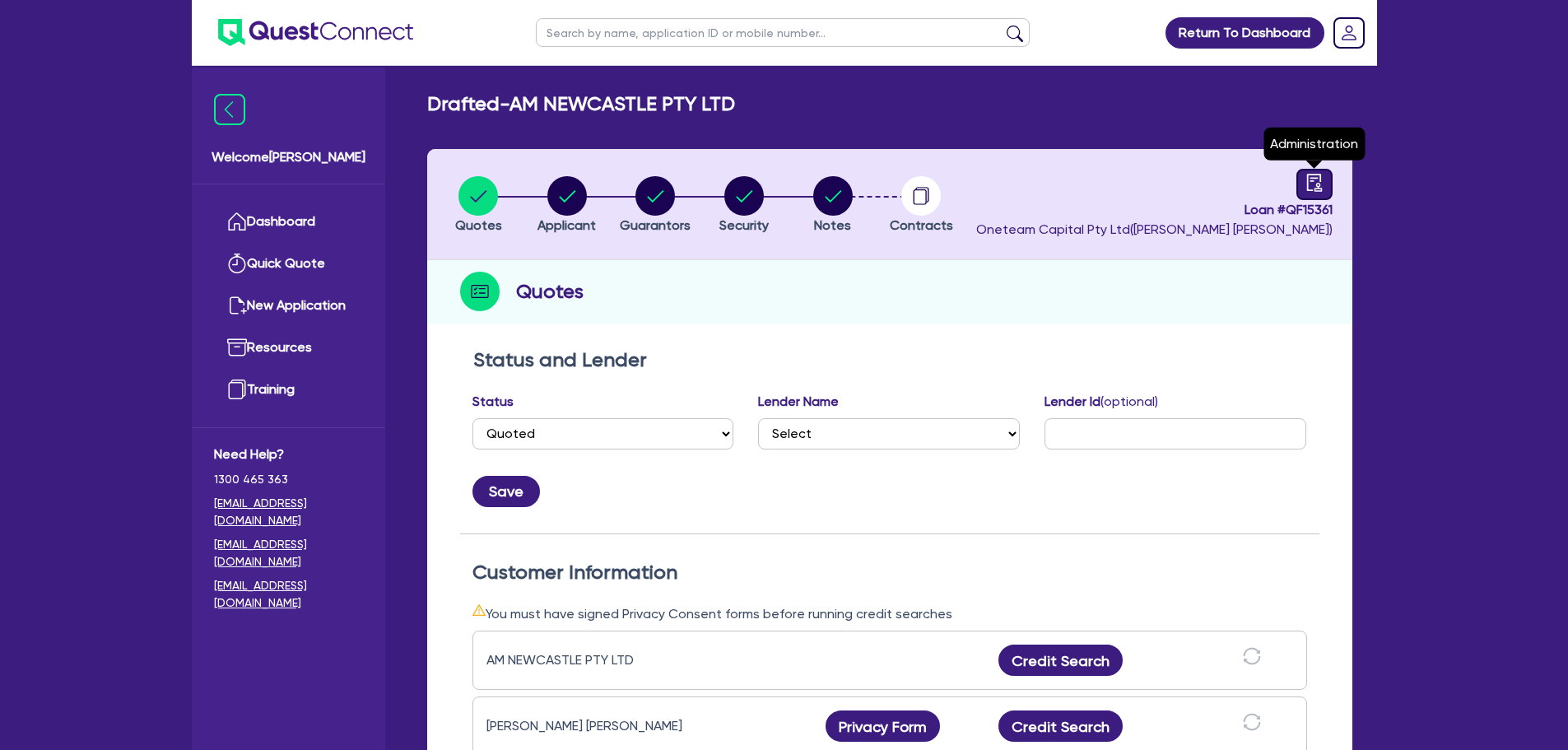
select select "DRAFTED_AMENDED"
select select "Other"
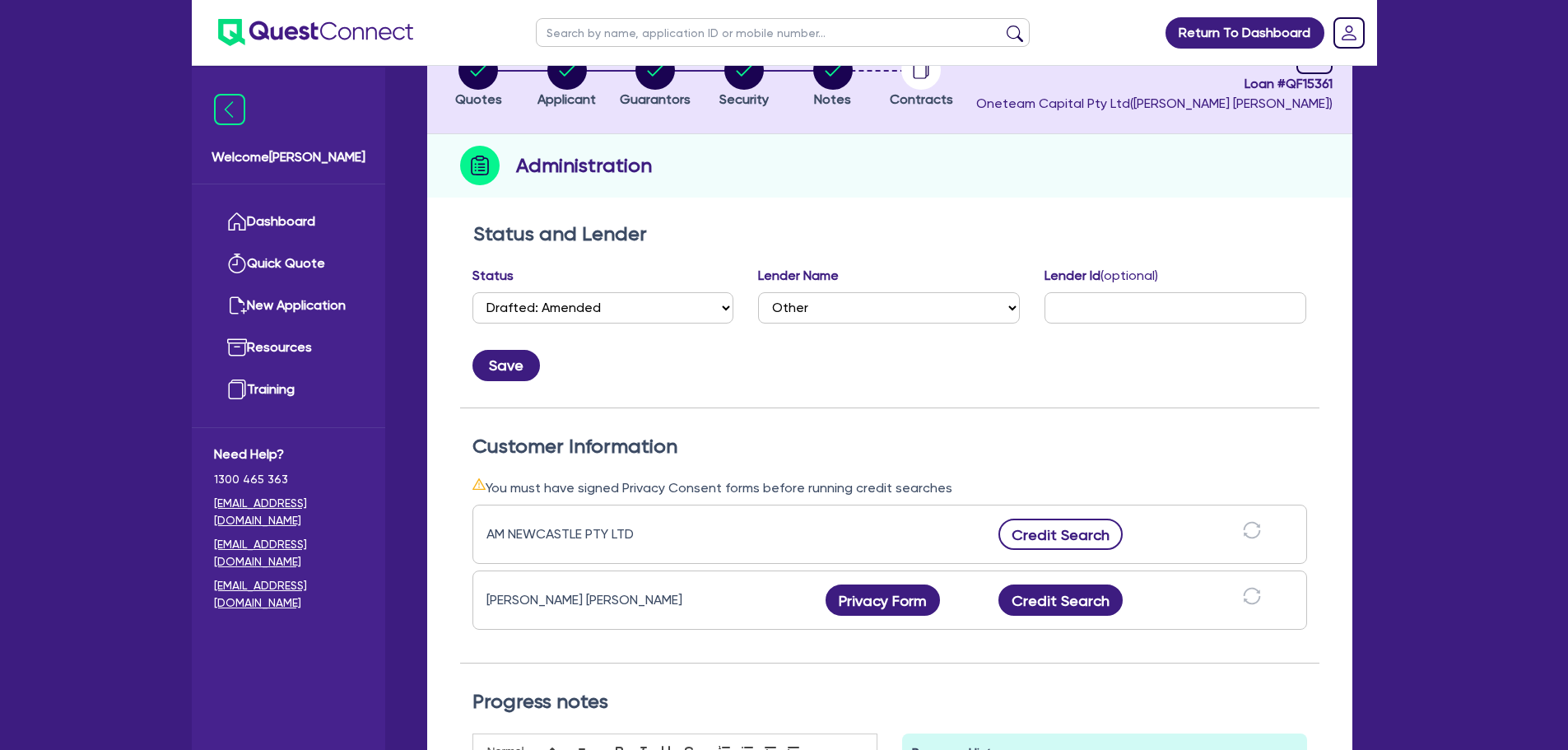
scroll to position [329, 0]
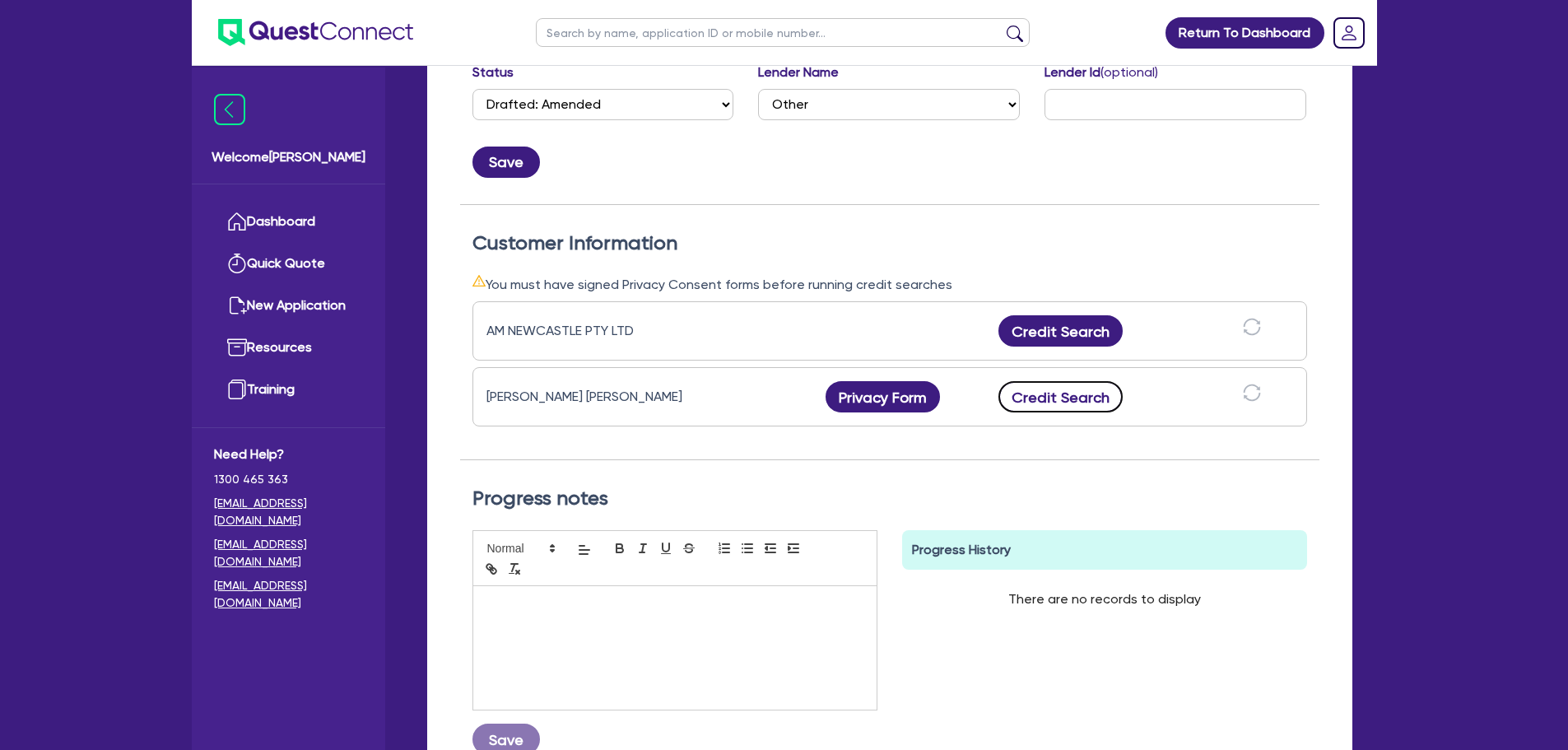
click at [1029, 402] on button "Credit Search" at bounding box center [1060, 397] width 125 height 31
click at [1050, 404] on button "Credit Report" at bounding box center [1061, 397] width 151 height 31
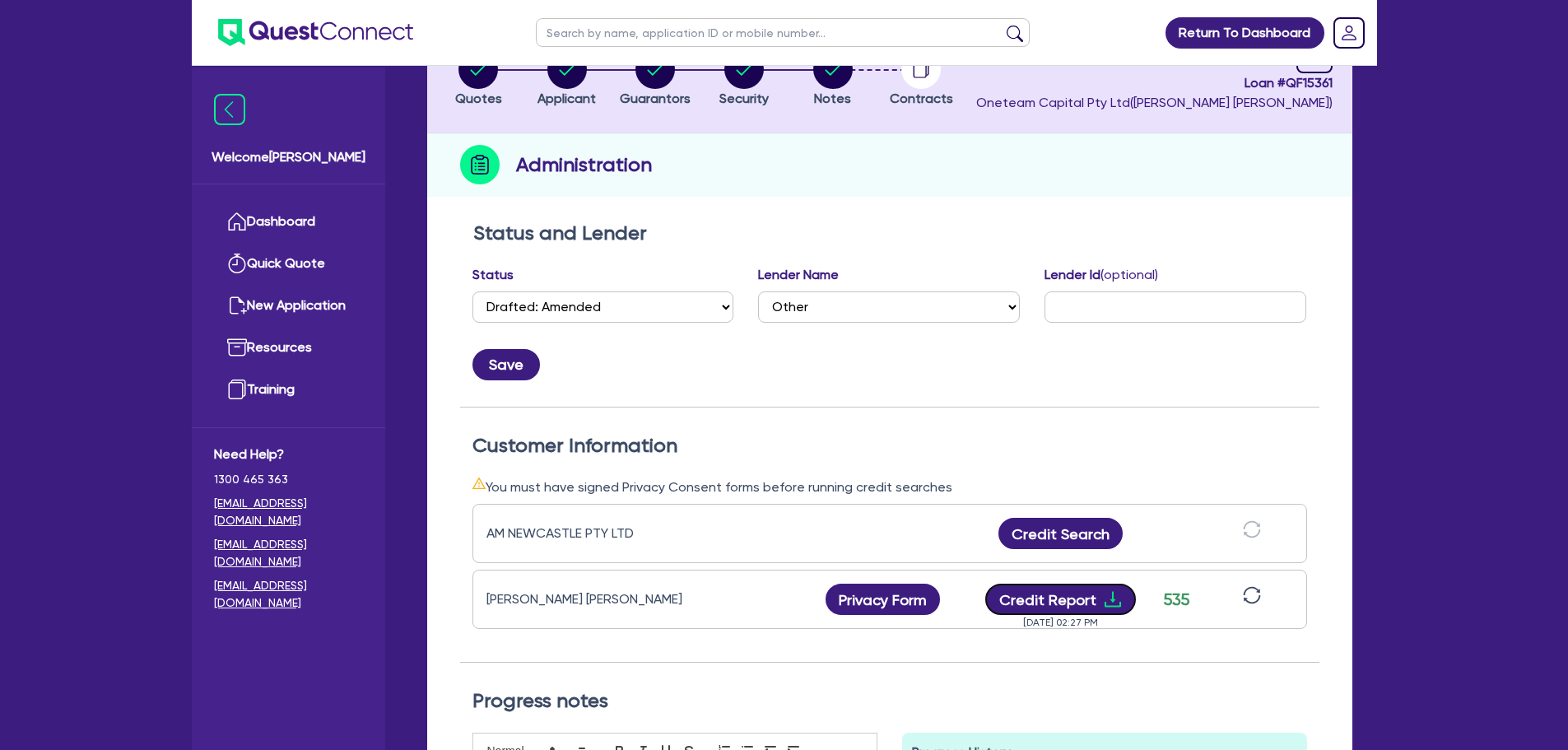
scroll to position [0, 0]
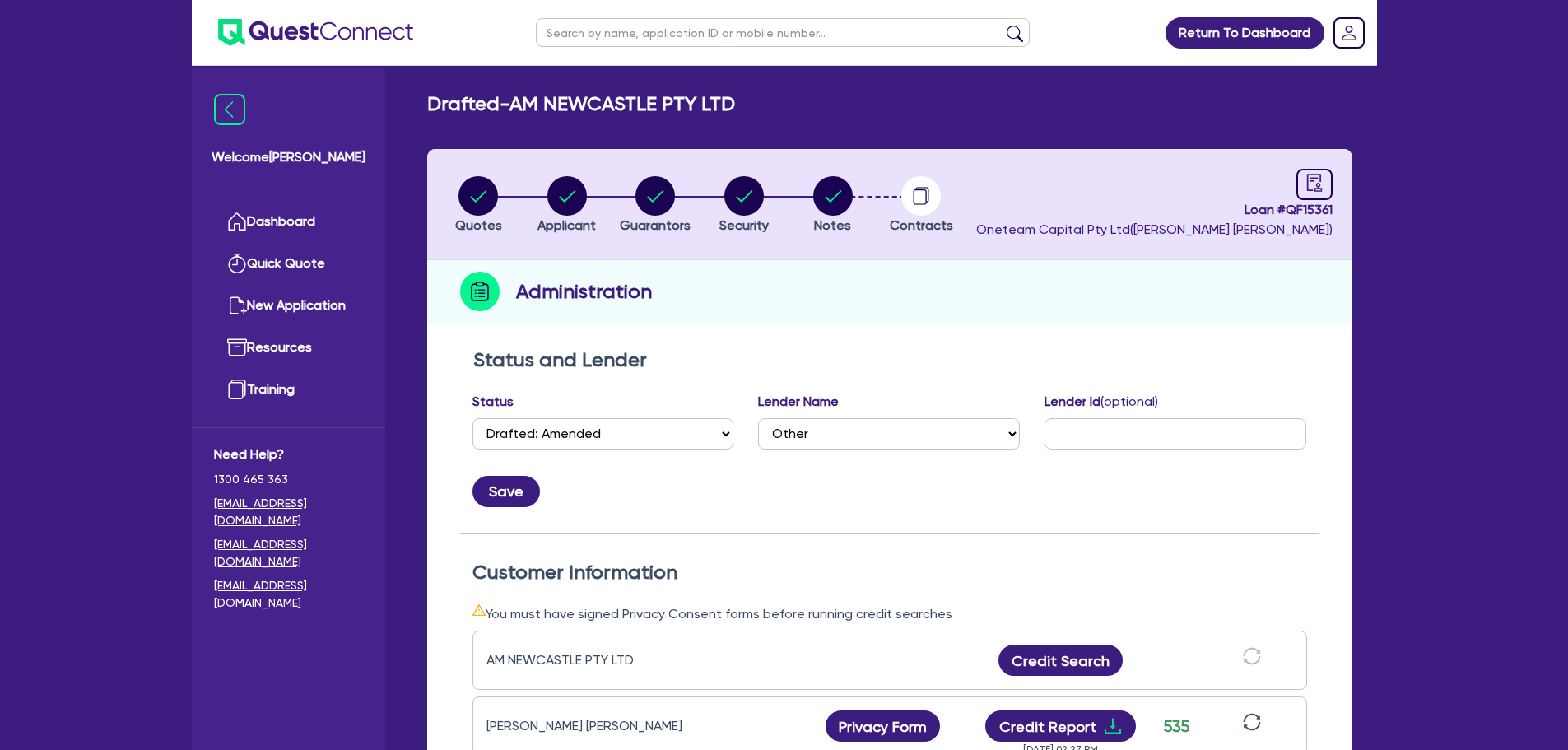
click at [860, 185] on li "Notes" at bounding box center [833, 204] width 89 height 58
click at [843, 191] on circle "button" at bounding box center [833, 195] width 40 height 40
select select "Other"
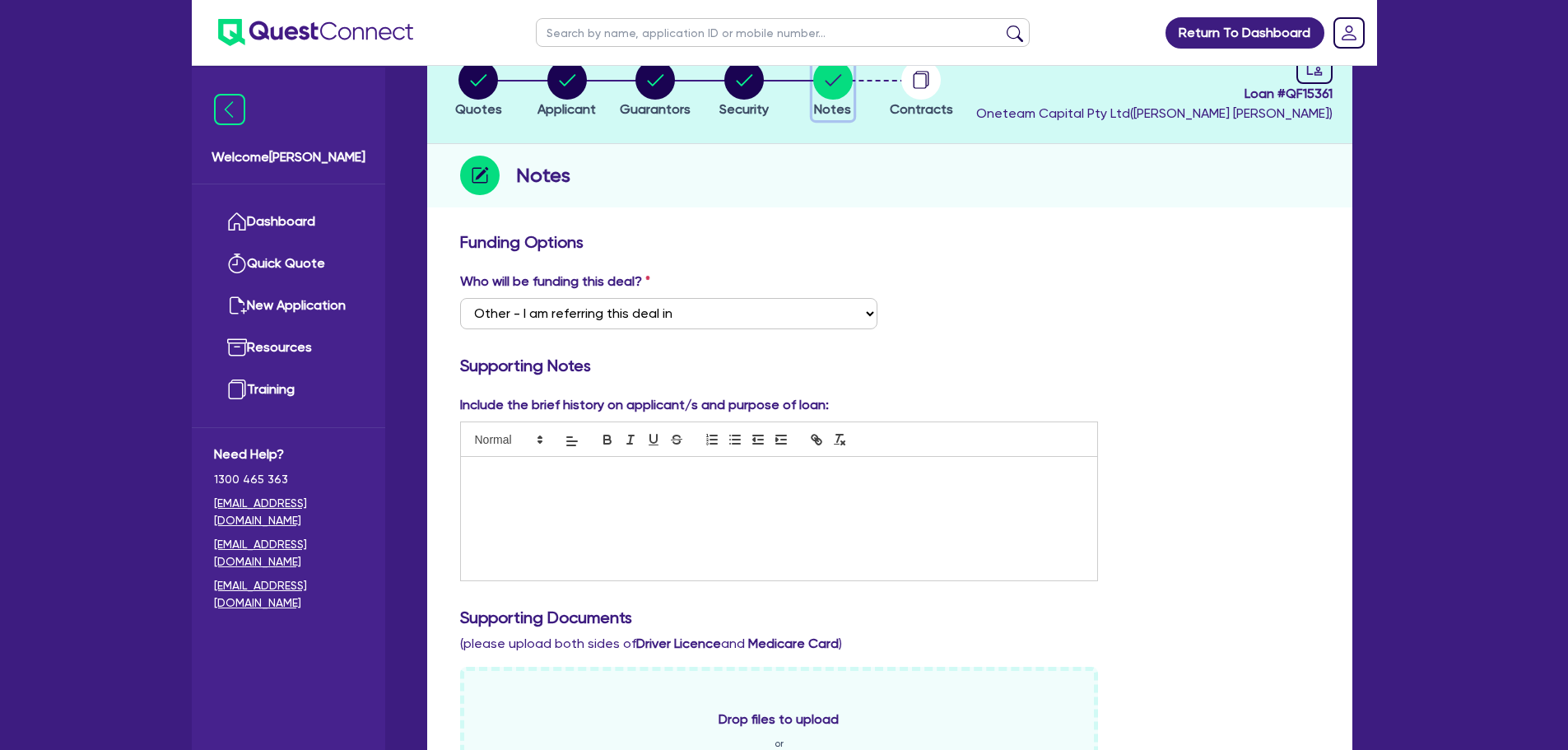
scroll to position [412, 0]
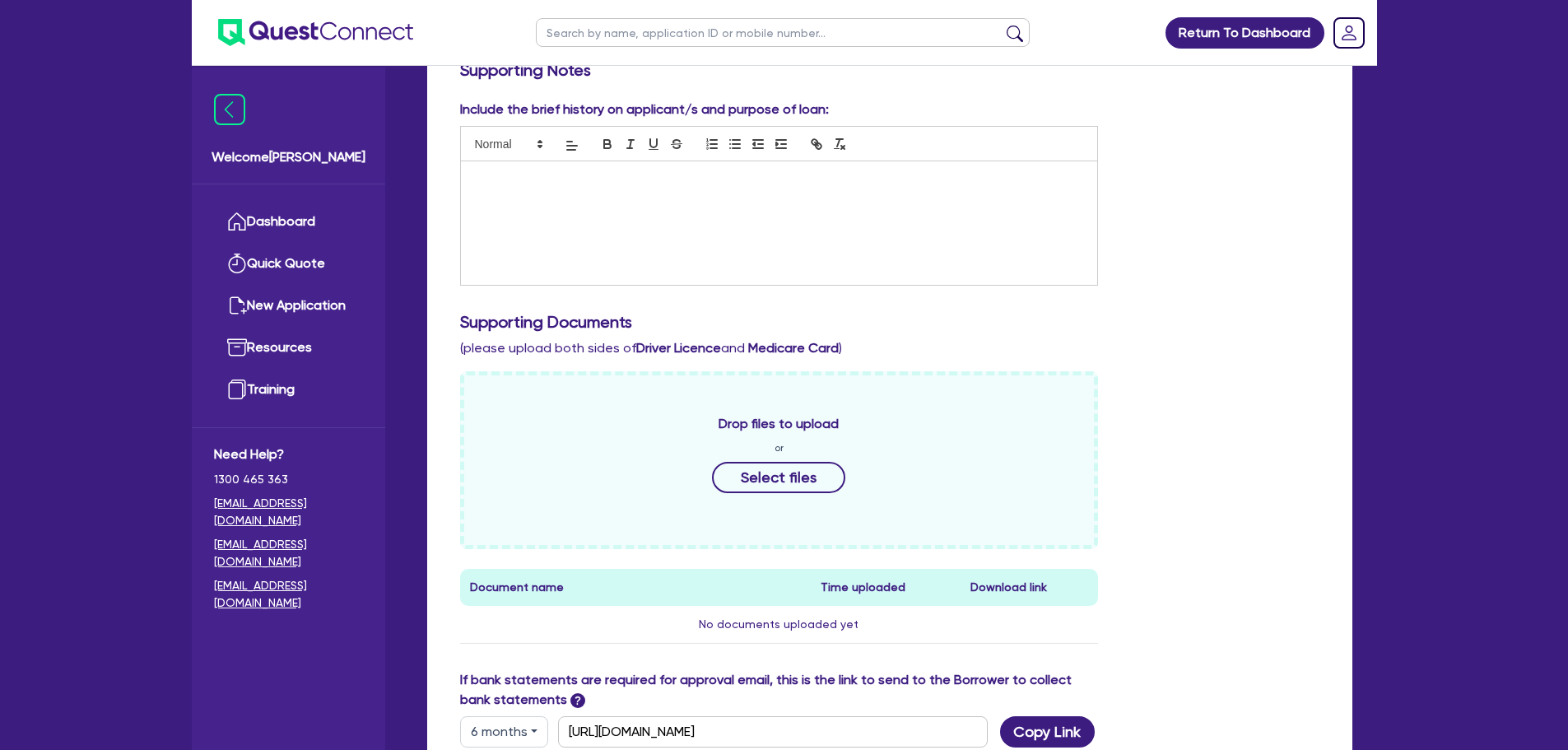
click at [732, 234] on div at bounding box center [780, 224] width 637 height 124
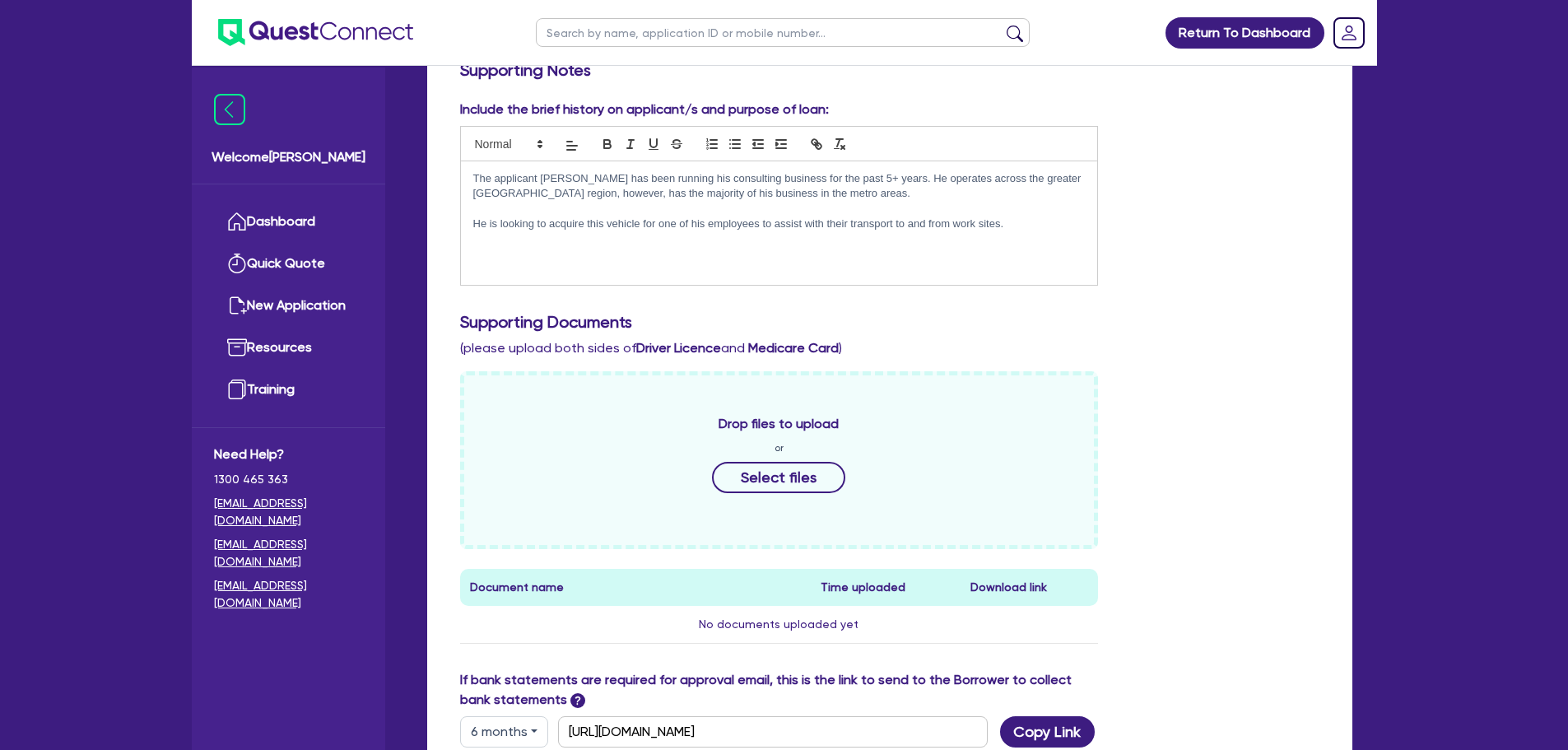
scroll to position [0, 0]
click at [759, 263] on div "The applicant Akif has been running his consulting business for the past 5+ yea…" at bounding box center [780, 224] width 637 height 124
click at [855, 235] on div "The applicant Akif has been running his consulting business for the past 5+ yea…" at bounding box center [780, 224] width 637 height 124
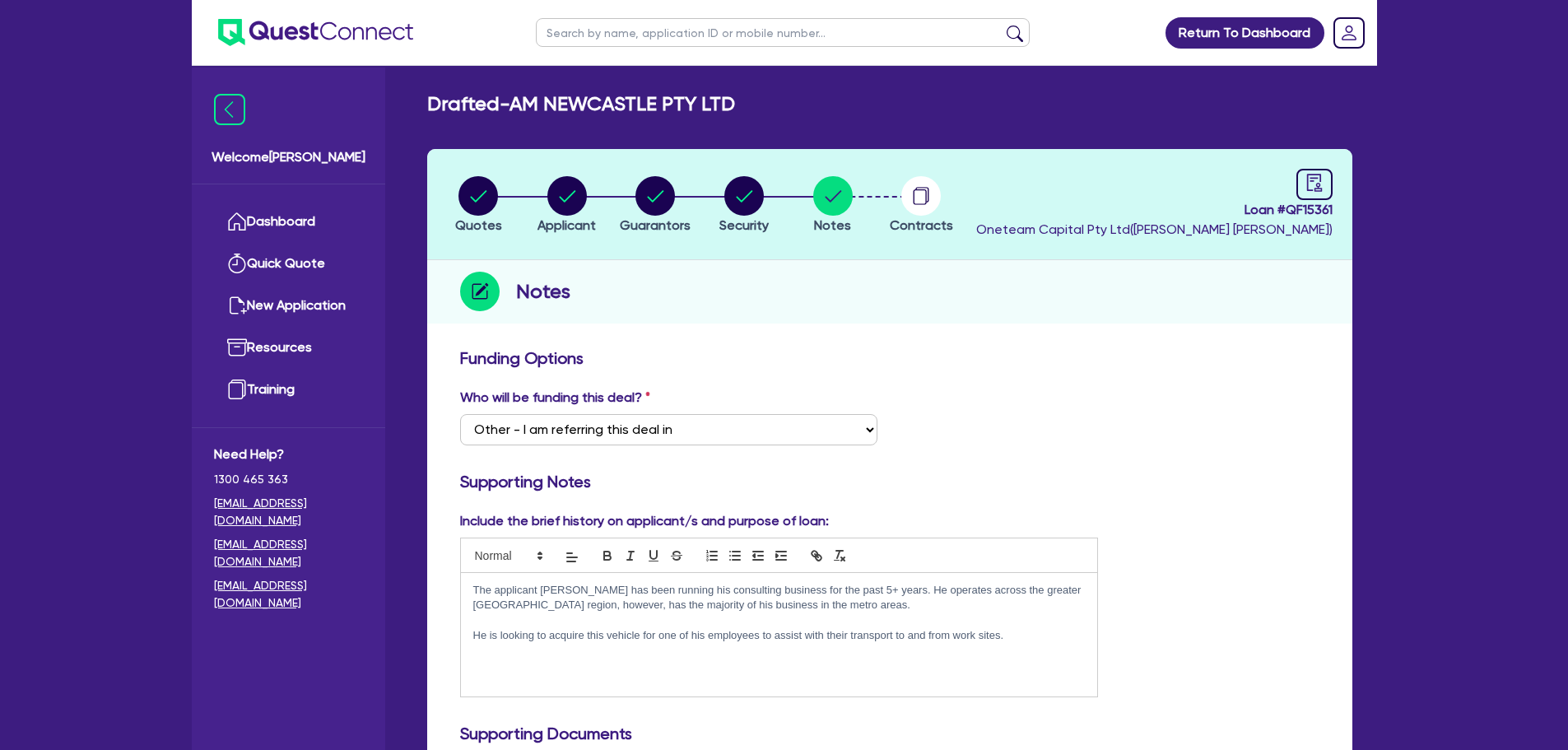
click at [1225, 210] on span "Loan # QF15361" at bounding box center [1154, 210] width 357 height 19
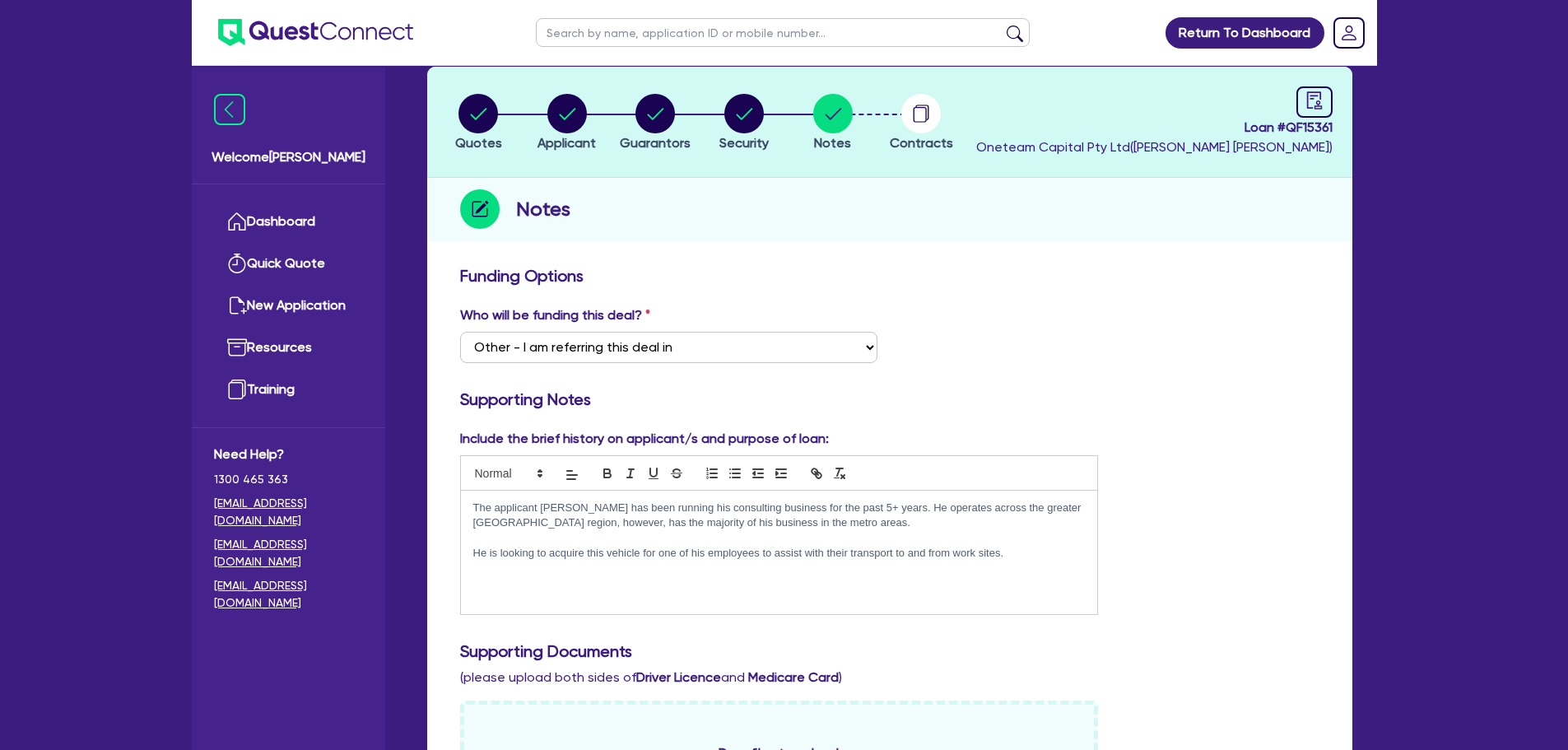
click at [657, 73] on header "Quotes Applicant Guarantors Security Notes Contracts Loan # QF15361 Oneteam Cap…" at bounding box center [890, 122] width 926 height 111
click at [661, 122] on circle "button" at bounding box center [655, 113] width 40 height 40
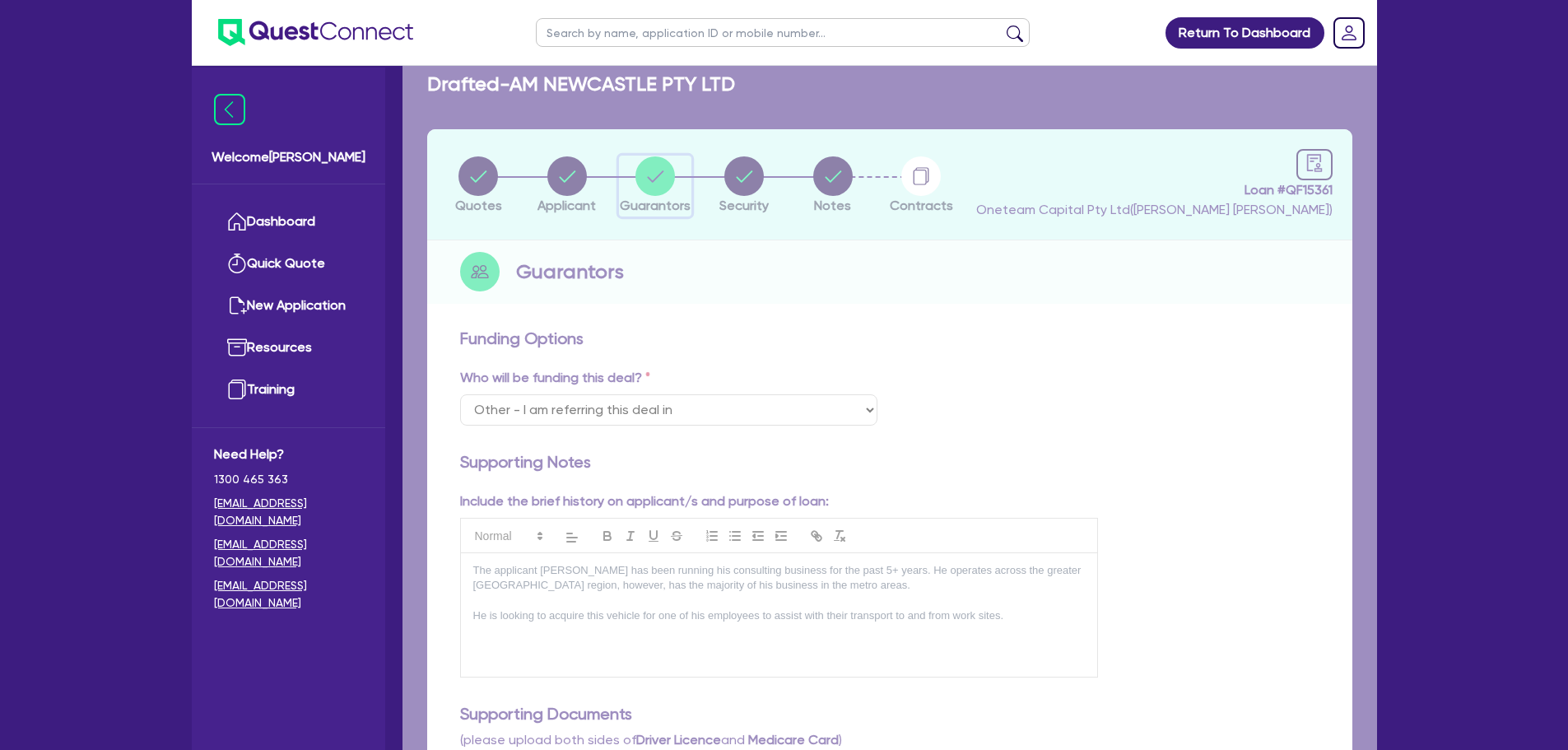
select select "MR"
select select "NSW"
select select "SINGLE"
select select "PROPERTY"
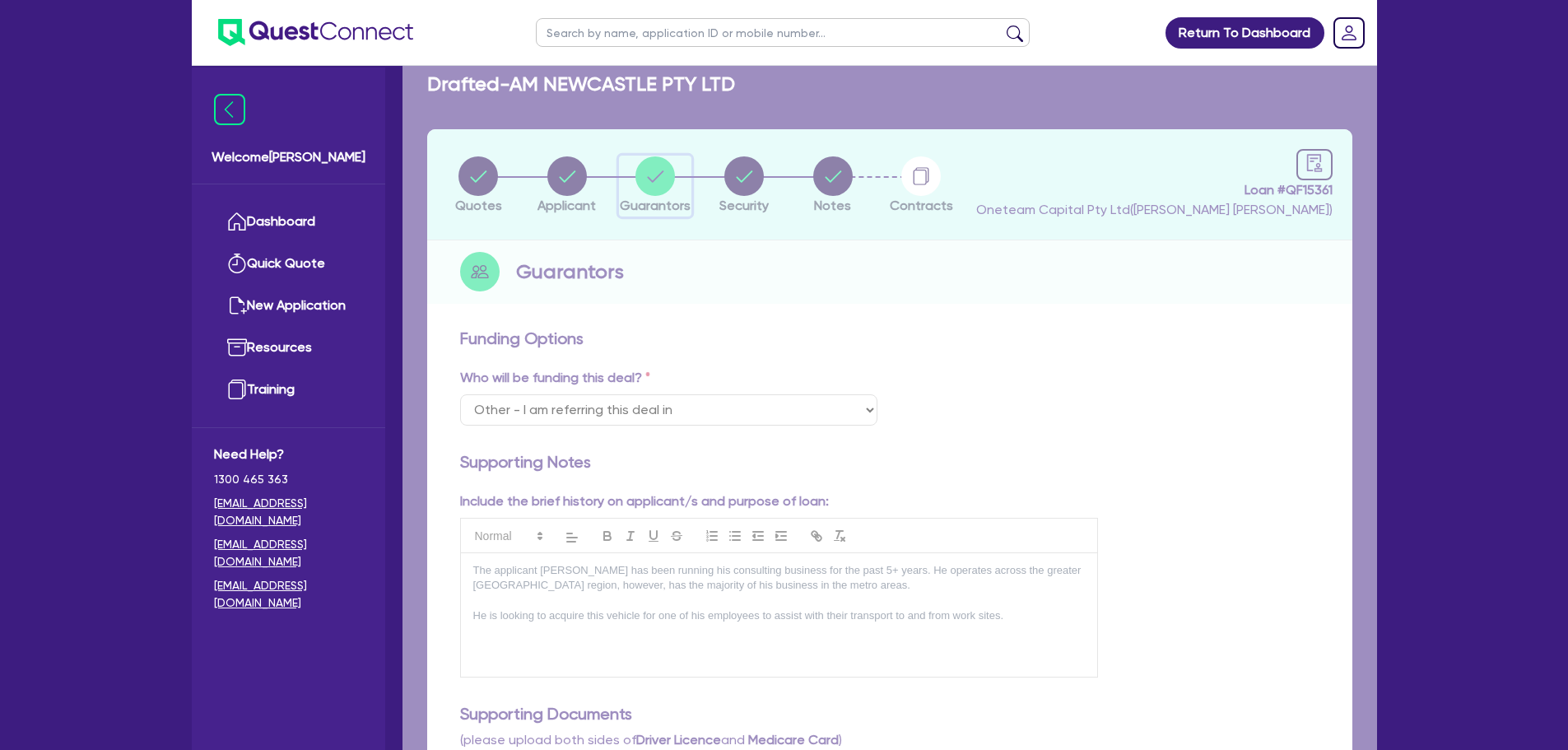
select select "VEHICLE"
select select "CASH"
select select "HOUSEHOLD_PERSONAL"
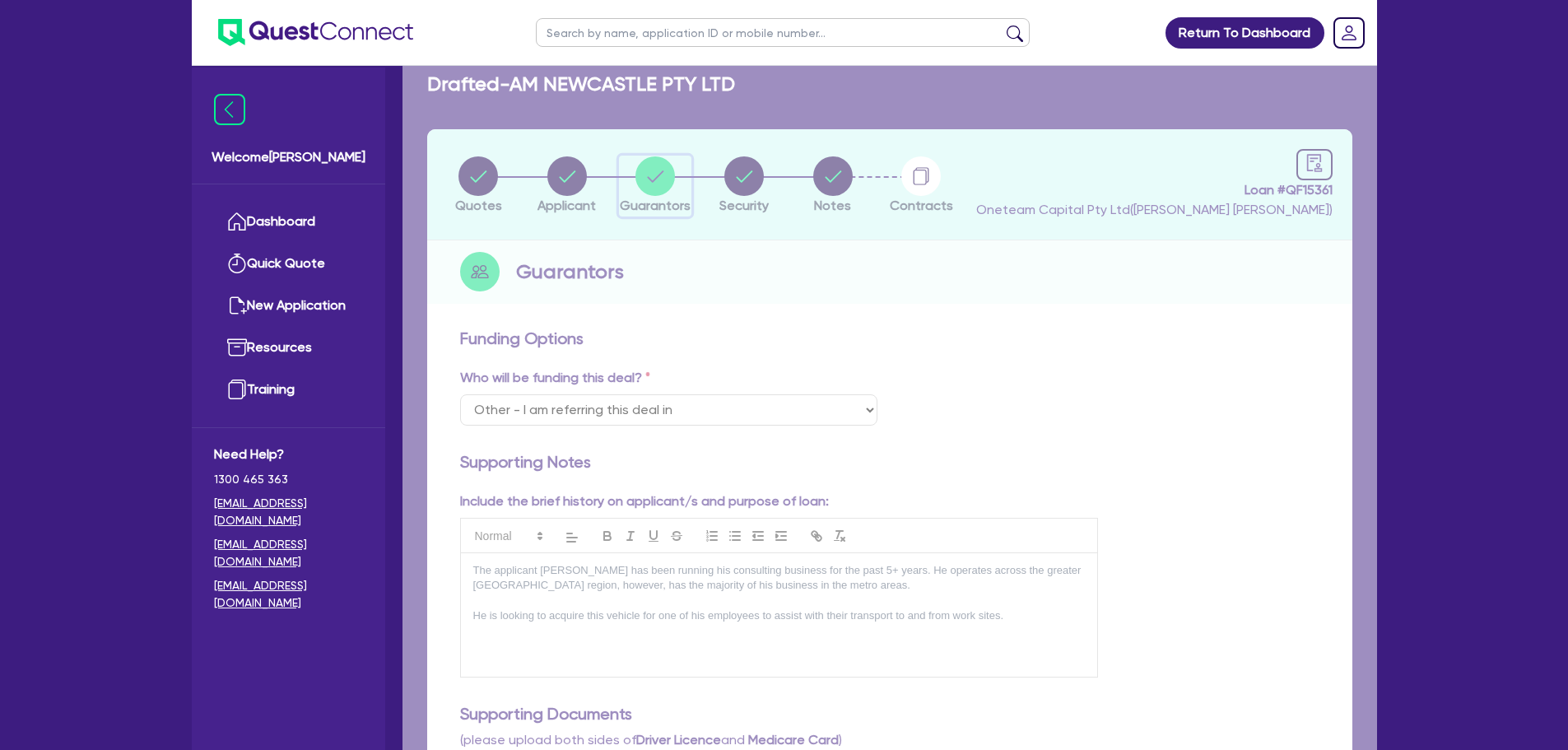
select select "MORTGAGE"
select select "VEHICLE_LOAN"
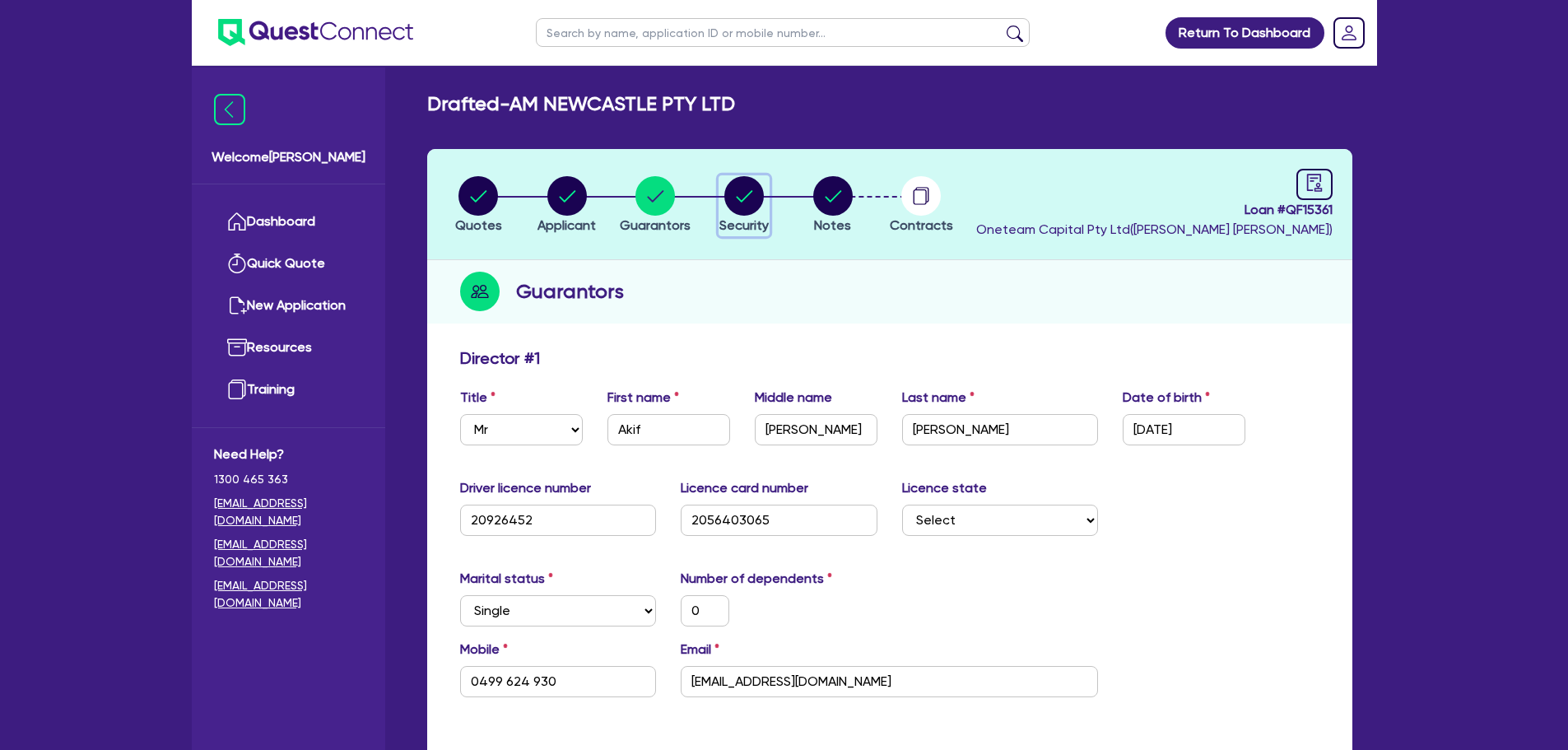
click at [737, 186] on circle "button" at bounding box center [744, 195] width 40 height 40
select select "CARS_AND_LIGHT_TRUCKS"
select select "PASSENGER_VEHICLES"
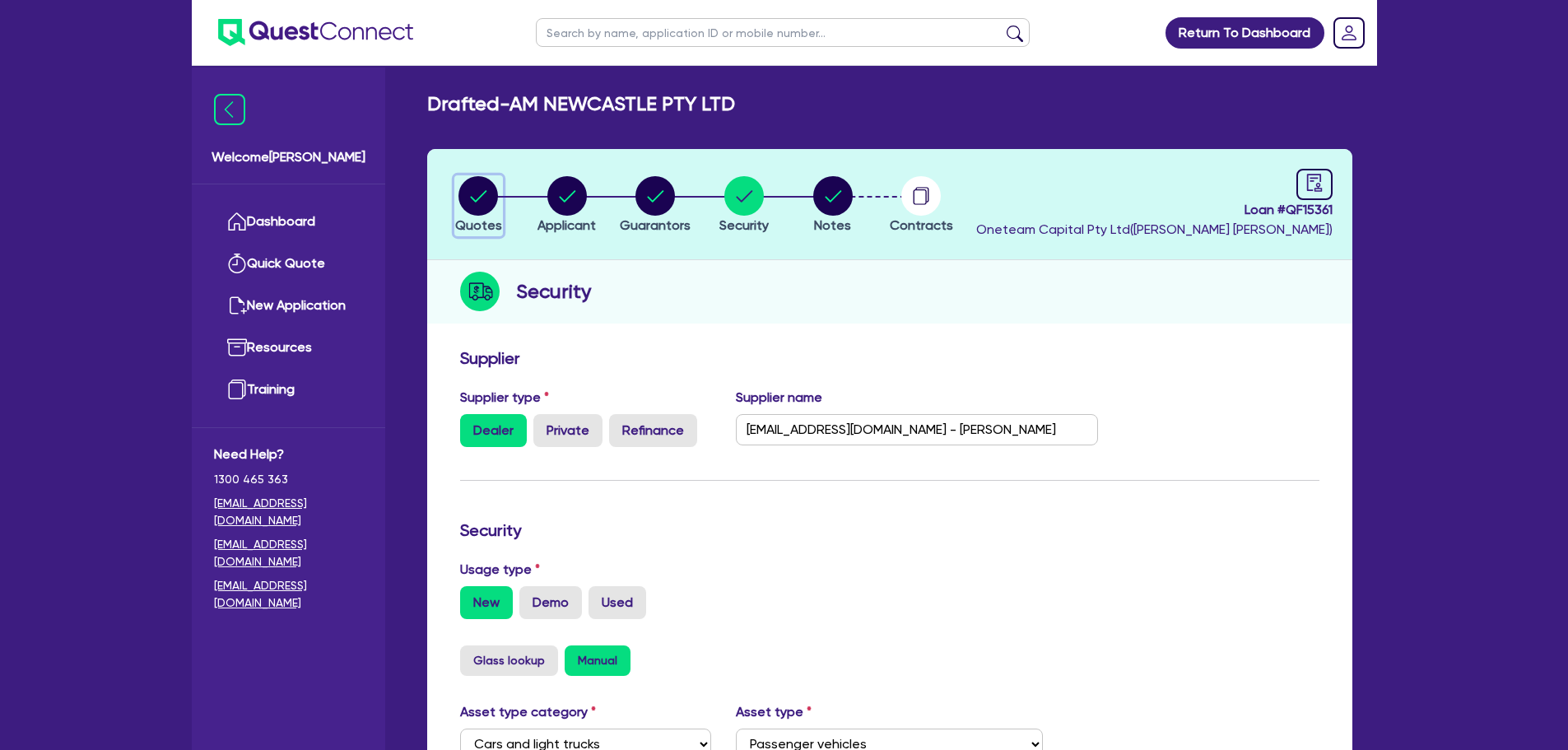
click at [474, 196] on circle "button" at bounding box center [478, 195] width 40 height 40
select select "CARS_AND_LIGHT_TRUCKS"
select select "PASSENGER_VEHICLES"
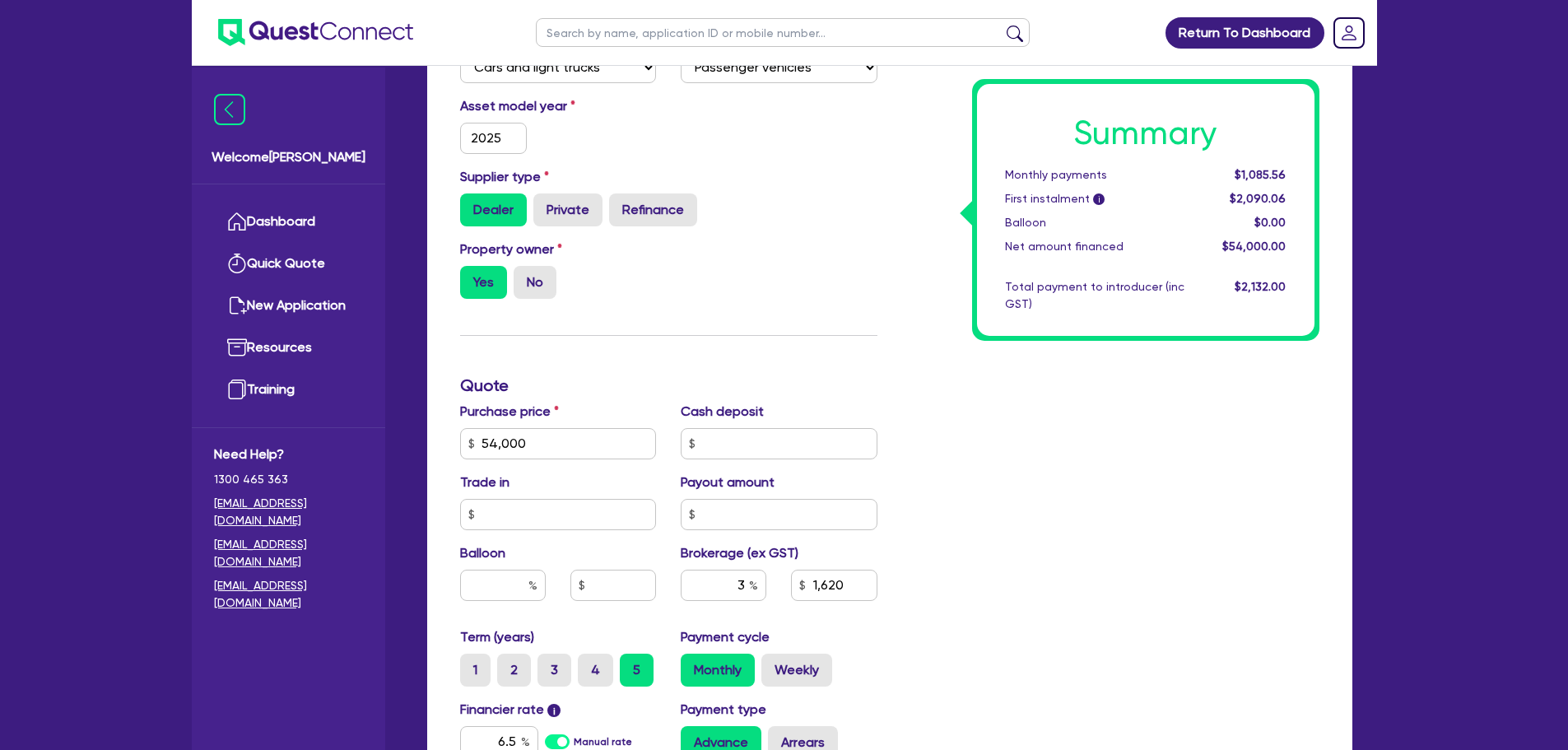
scroll to position [4, 0]
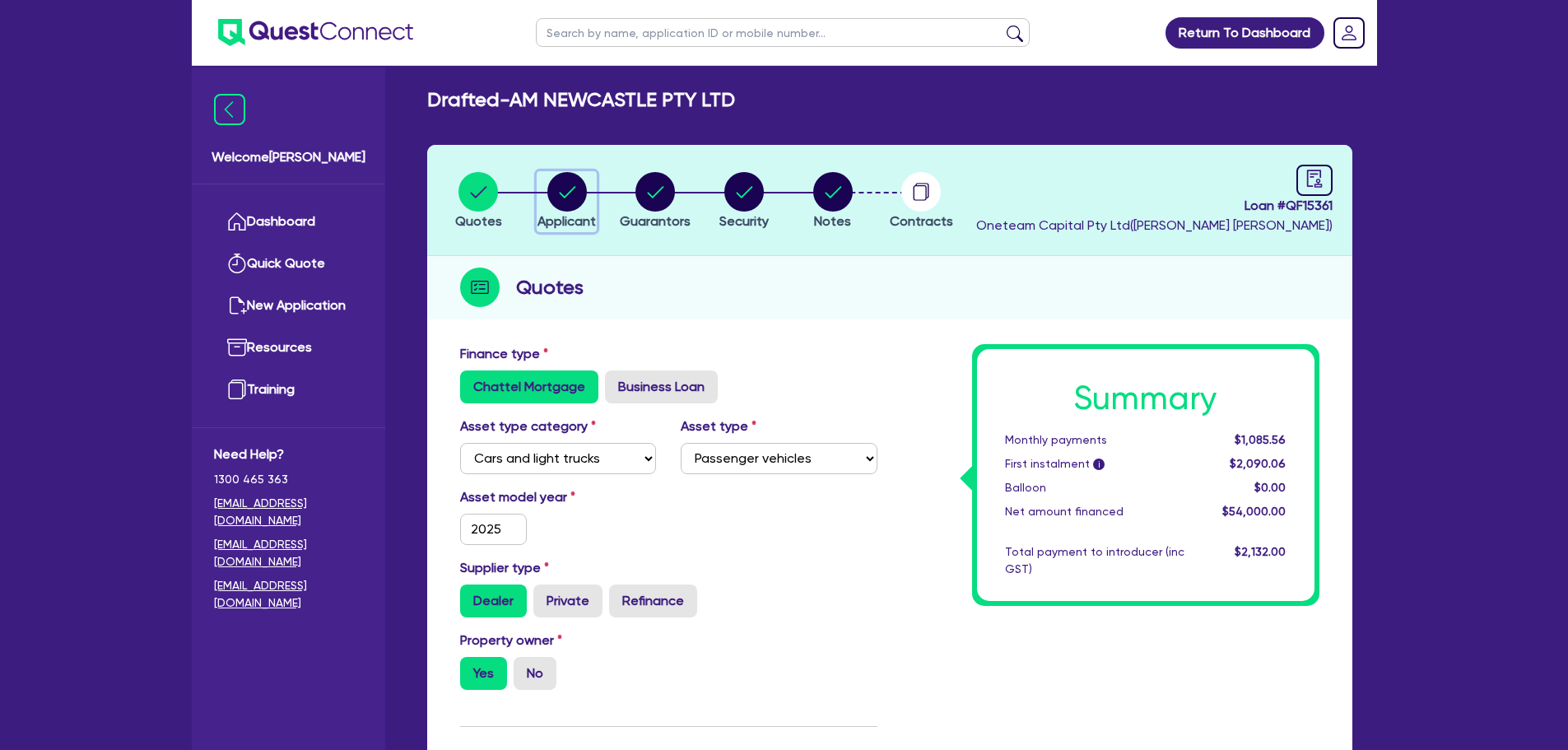
click at [573, 209] on circle "button" at bounding box center [567, 192] width 40 height 40
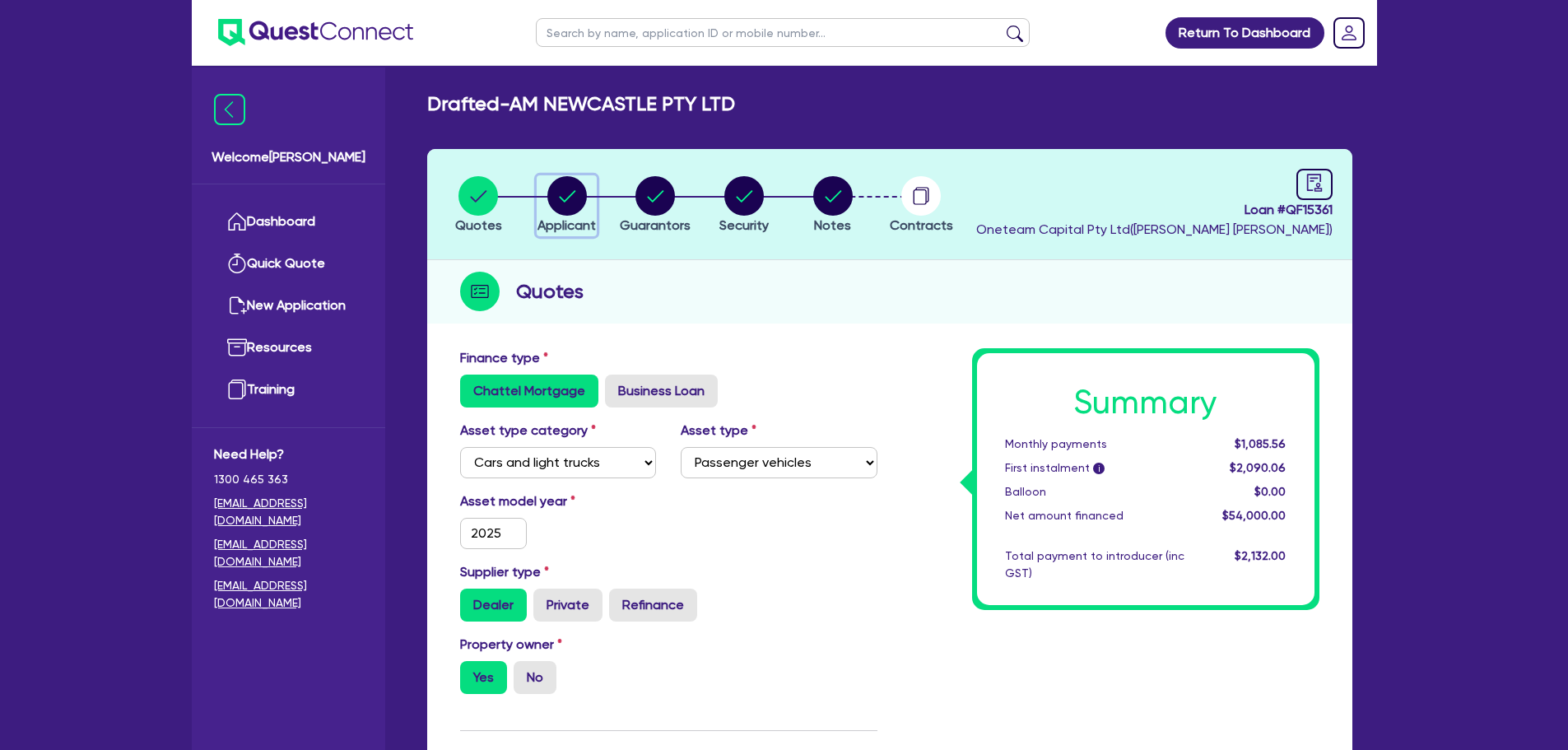
select select "COMPANY"
select select "RENTAL_REAL_ESTATE"
select select "MOTOR_VEHICLES"
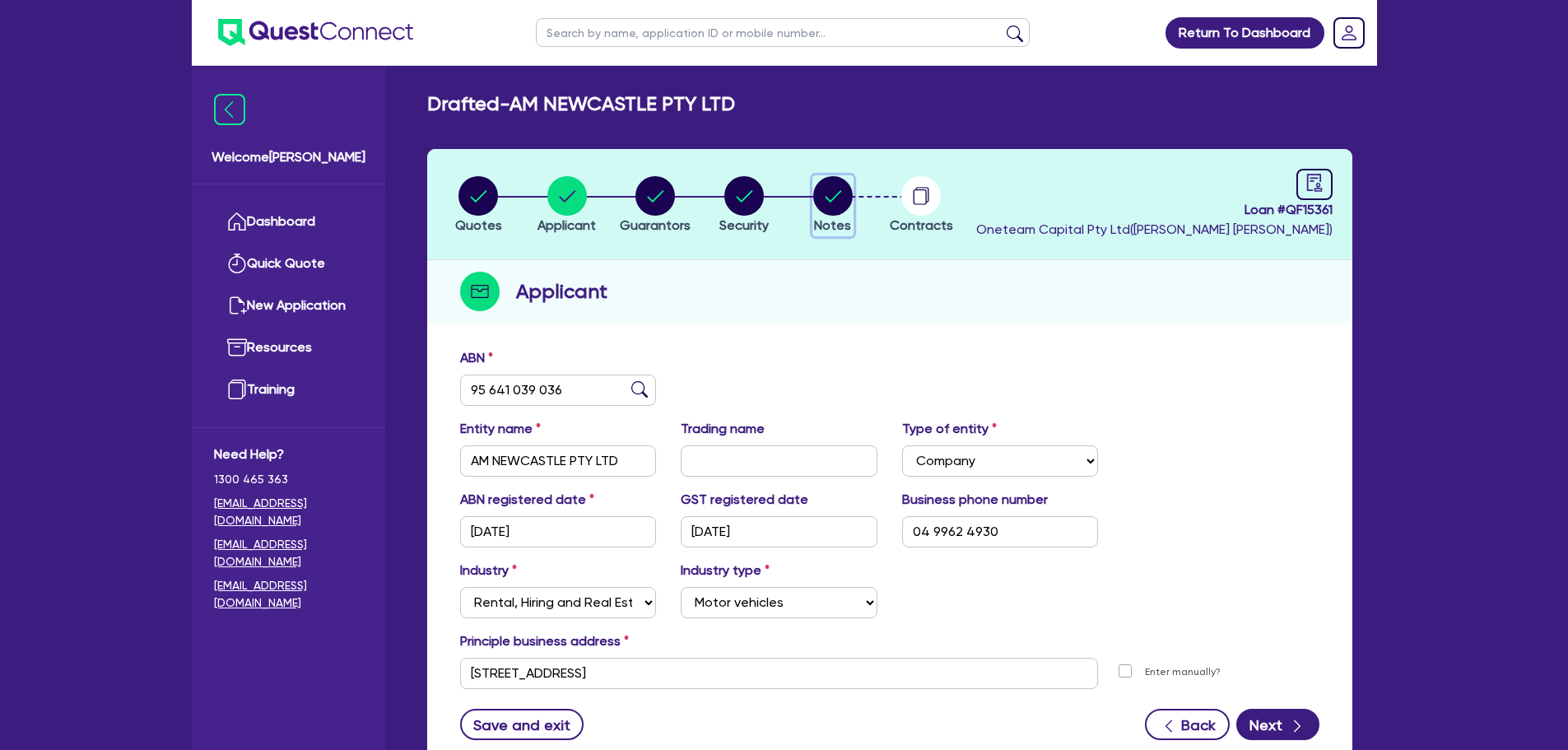
click at [832, 195] on circle "button" at bounding box center [833, 195] width 40 height 40
select select "Other"
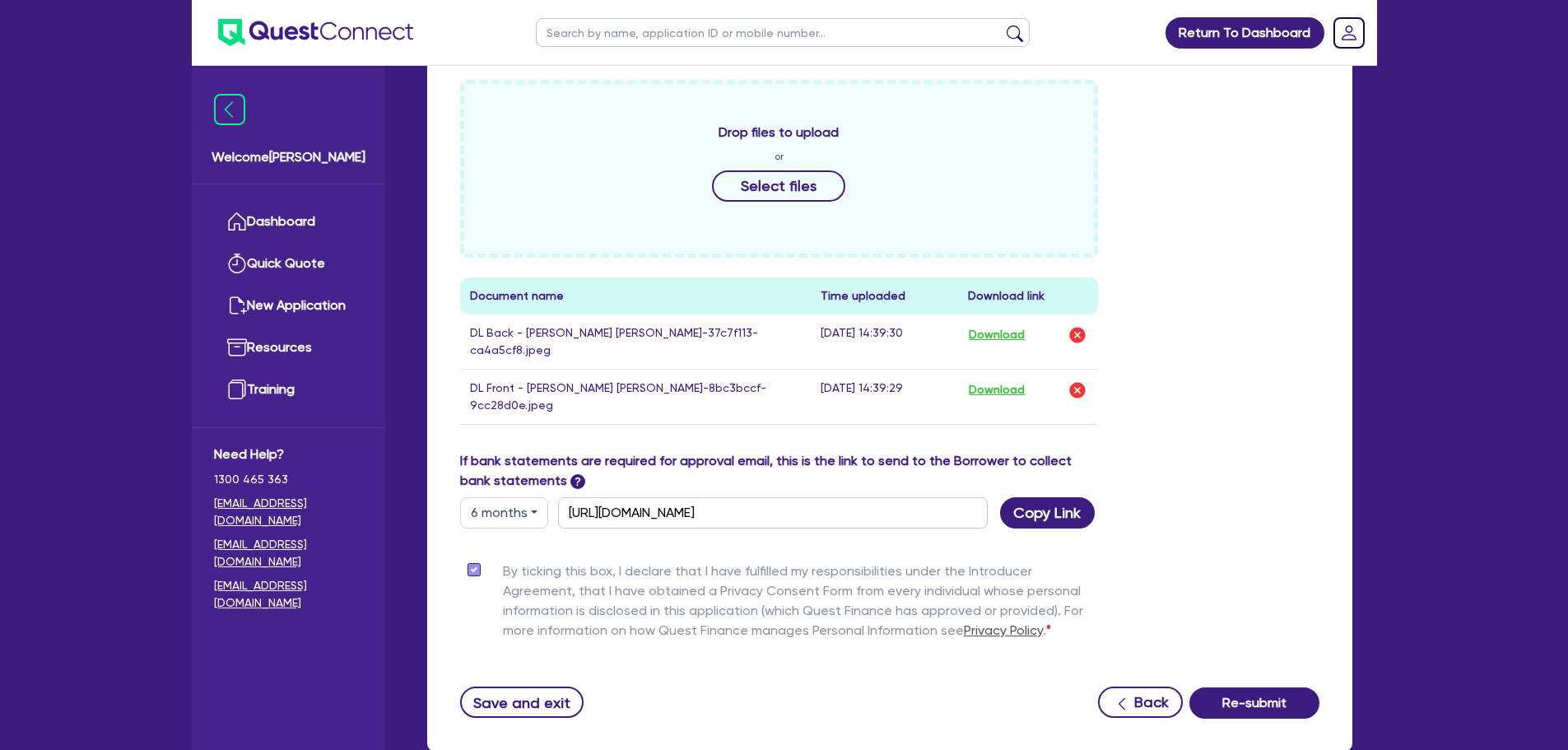
scroll to position [779, 0]
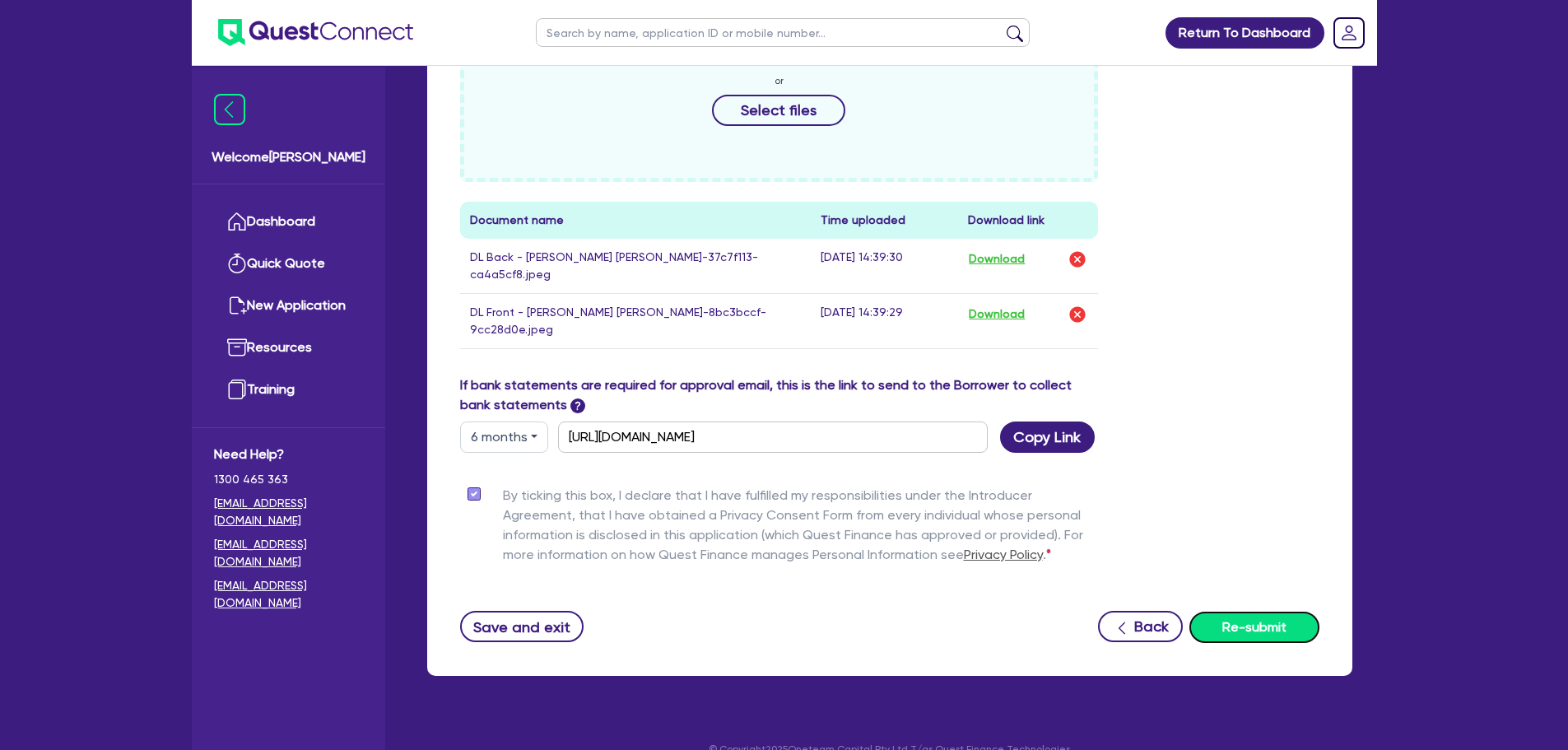
click at [1254, 612] on button "Re-submit" at bounding box center [1255, 627] width 130 height 31
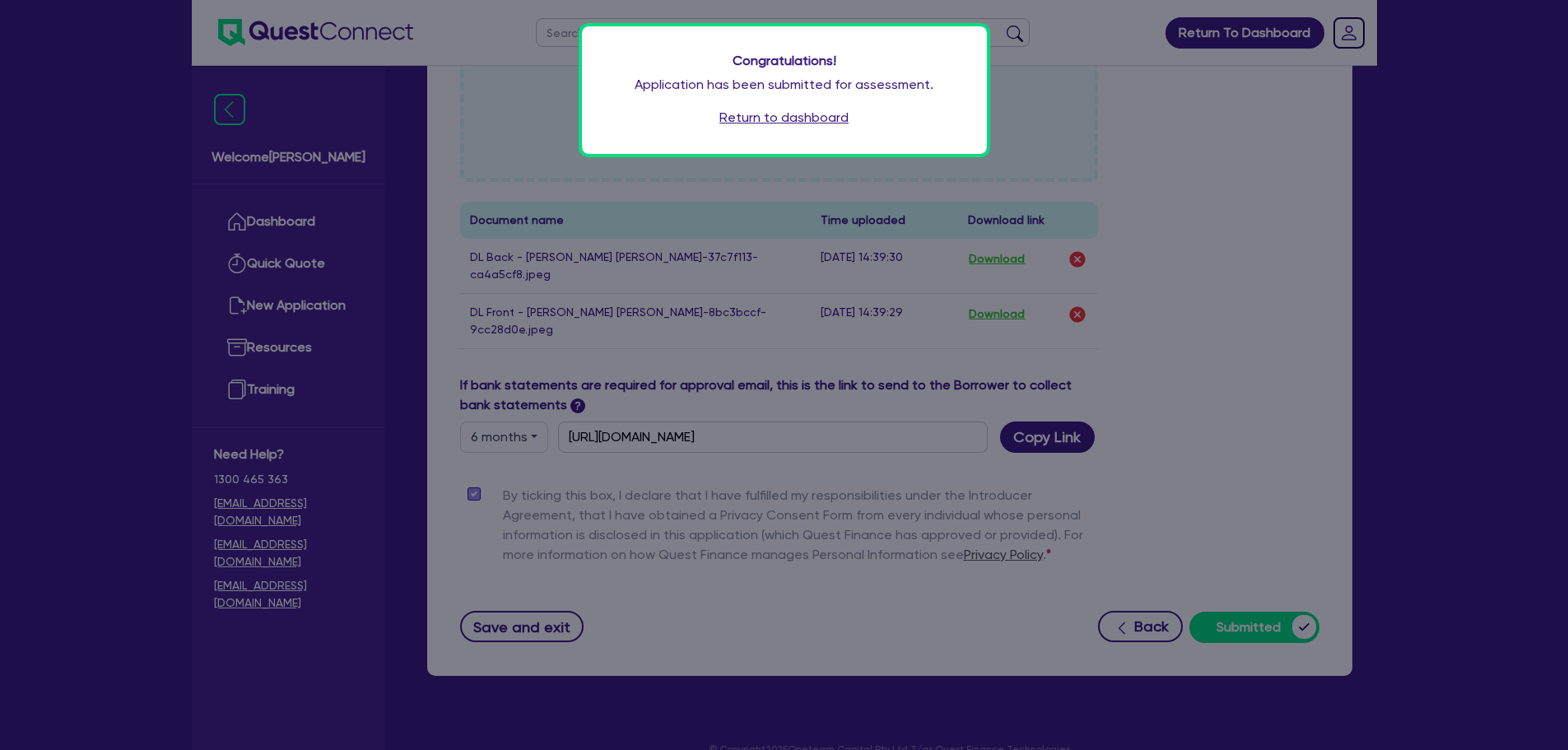
click at [756, 125] on link "Return to dashboard" at bounding box center [784, 118] width 130 height 19
